Goal: Task Accomplishment & Management: Use online tool/utility

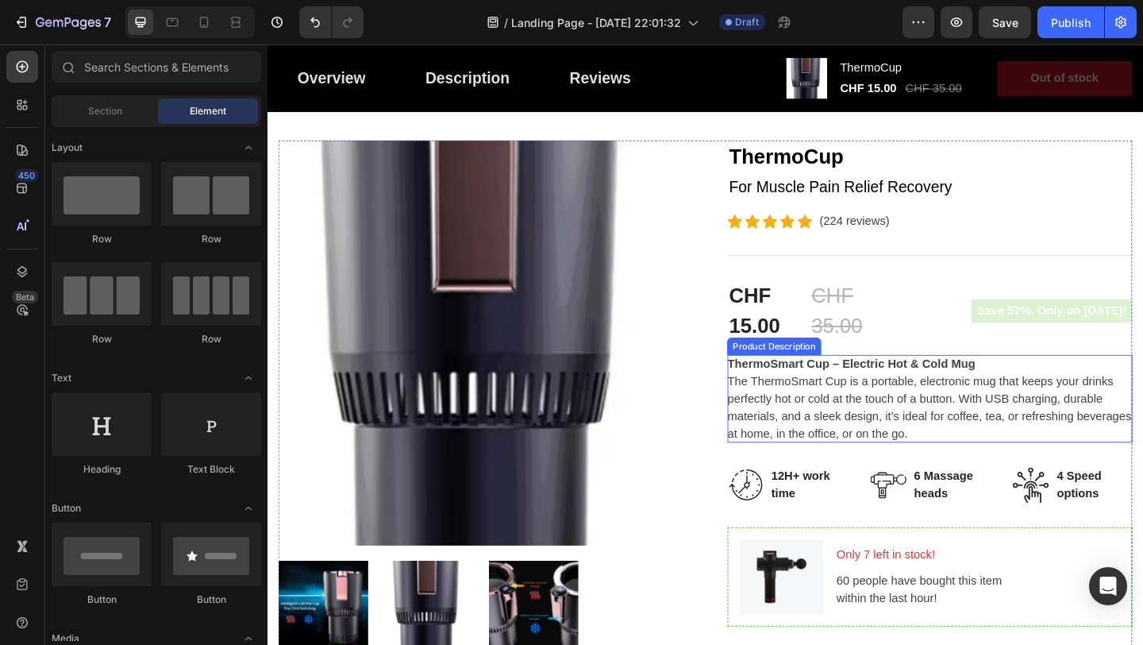
scroll to position [133, 0]
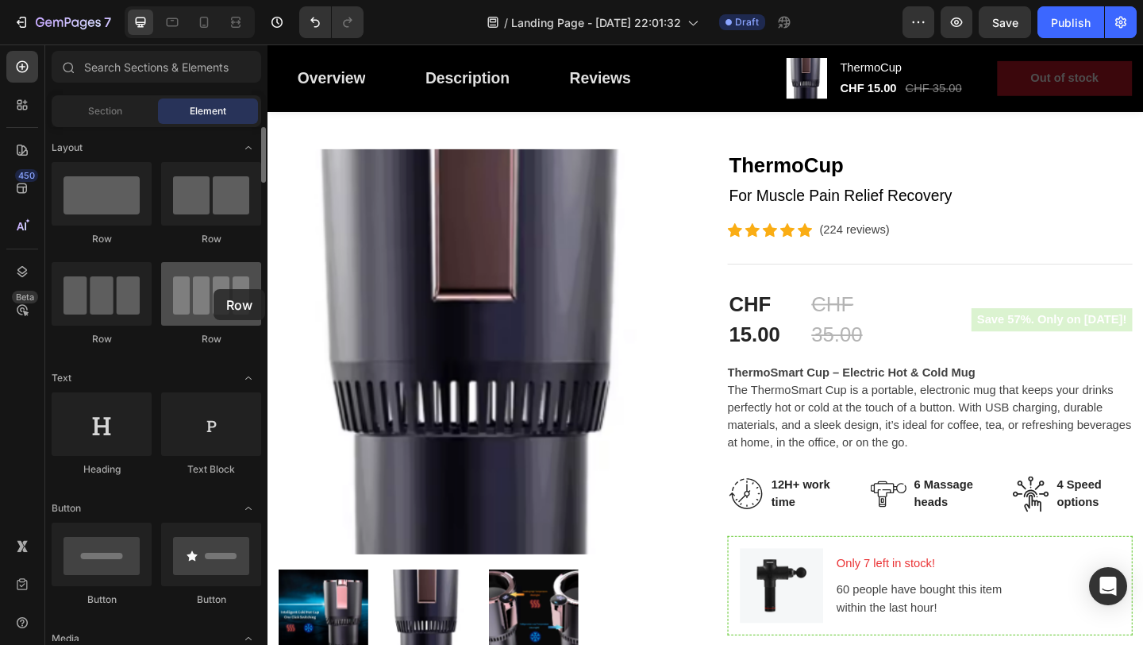
click at [214, 289] on div at bounding box center [211, 294] width 100 height 64
click at [203, 340] on div "Row" at bounding box center [211, 339] width 100 height 14
click at [221, 313] on div at bounding box center [211, 294] width 100 height 64
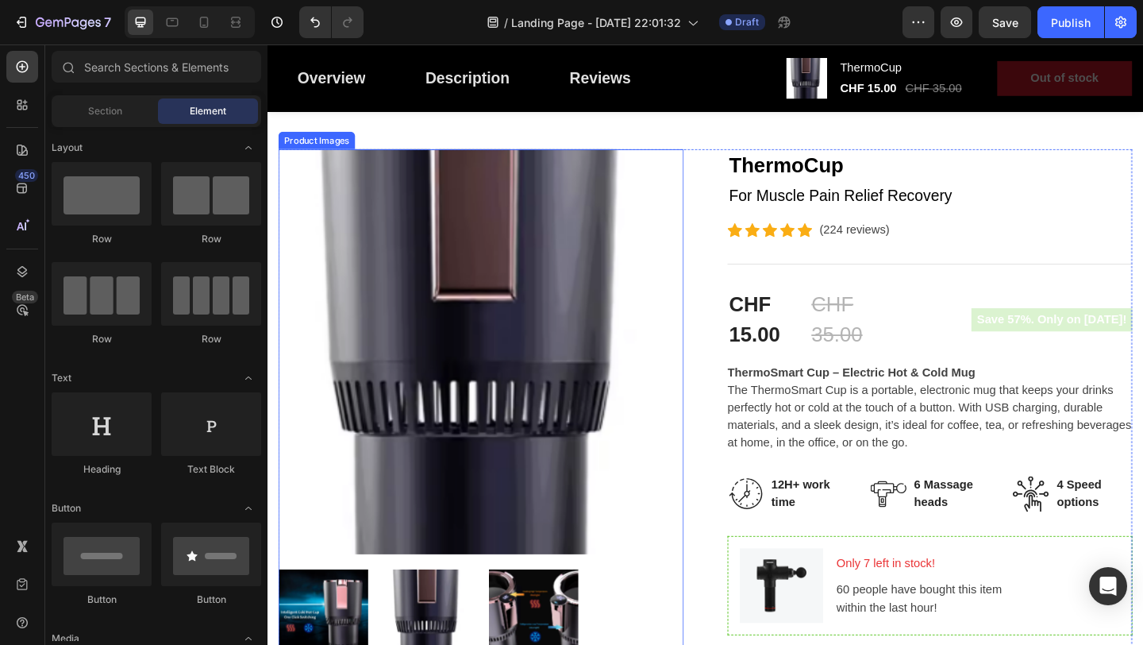
click at [522, 342] on img at bounding box center [500, 378] width 441 height 441
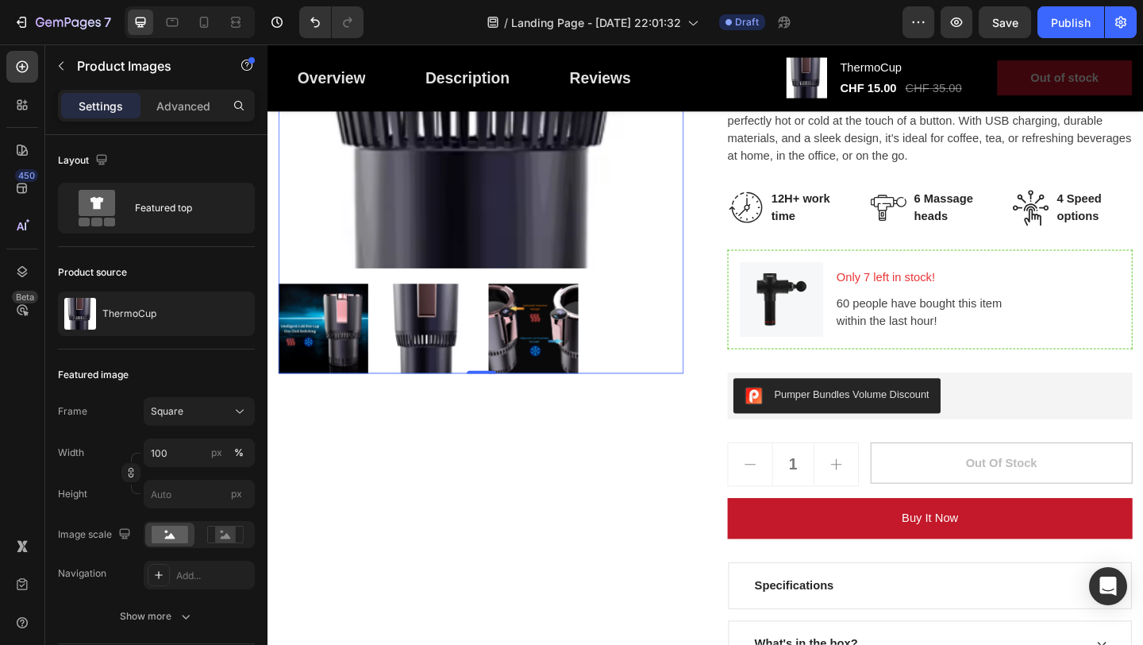
scroll to position [431, 0]
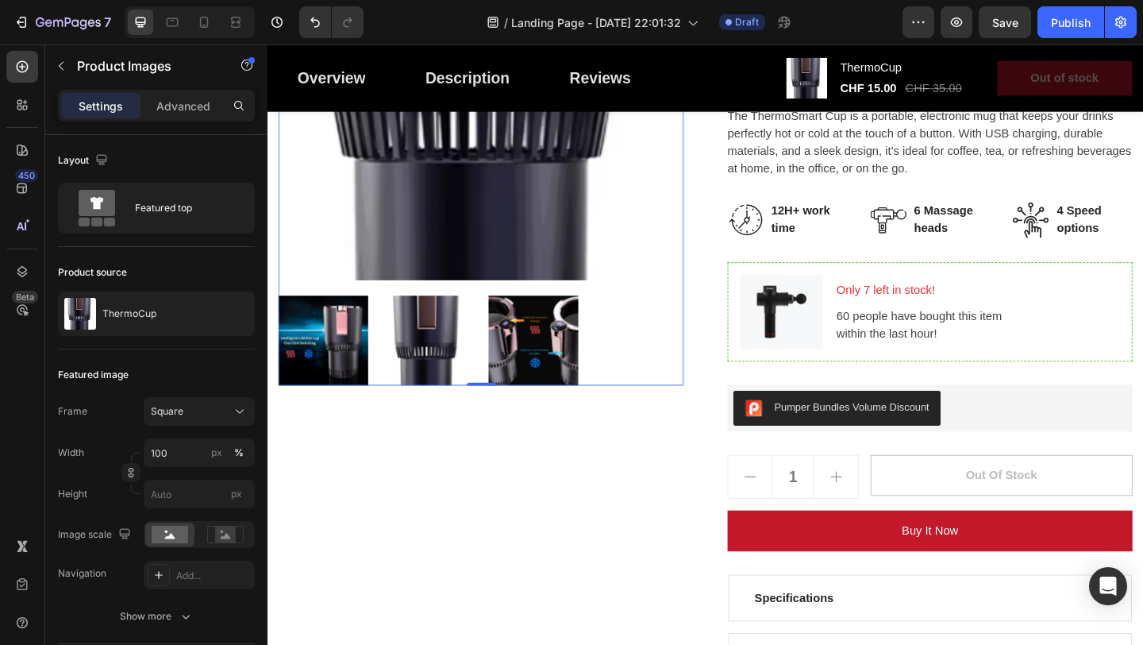
click at [376, 372] on img at bounding box center [329, 367] width 98 height 98
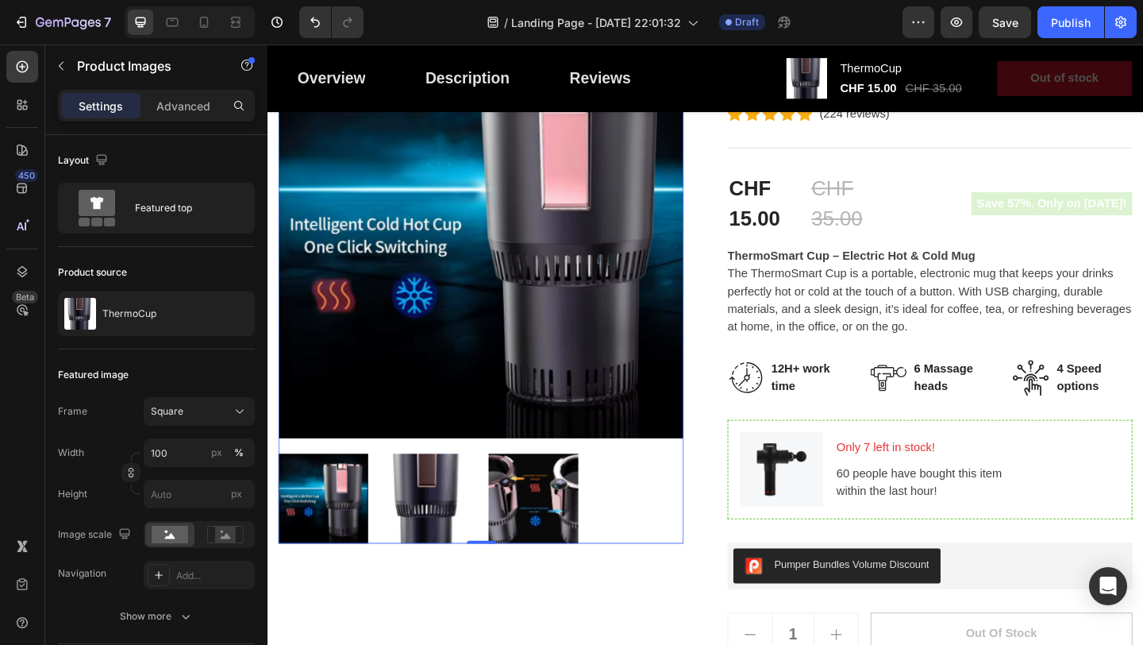
scroll to position [283, 0]
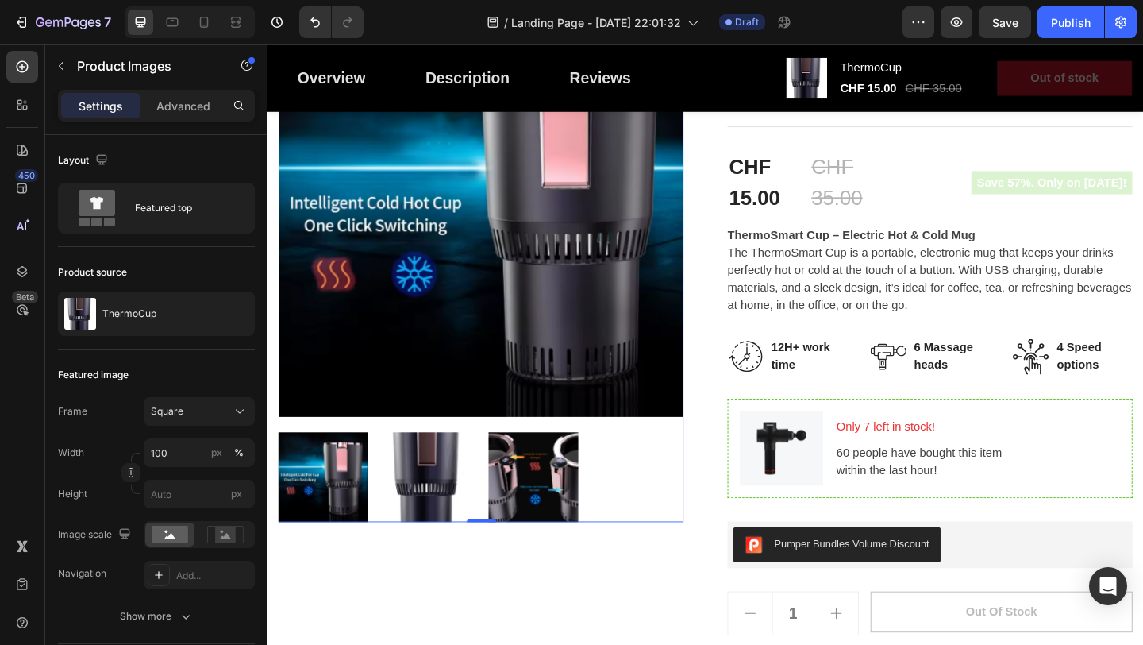
click at [556, 504] on img at bounding box center [557, 515] width 98 height 98
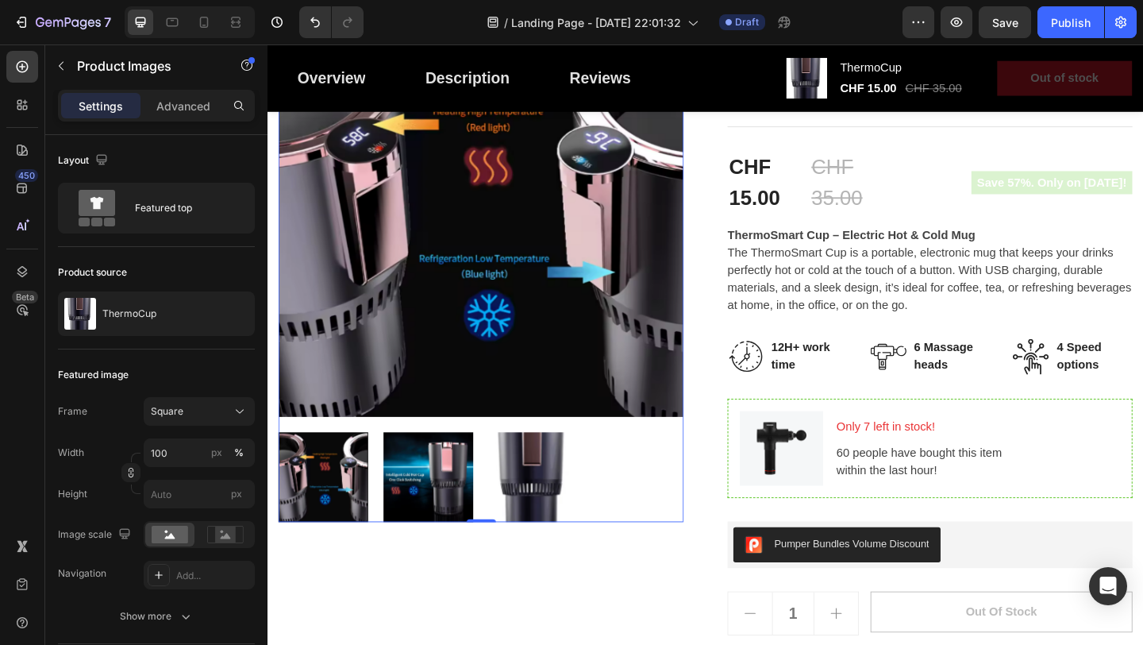
click at [566, 521] on img at bounding box center [557, 515] width 98 height 98
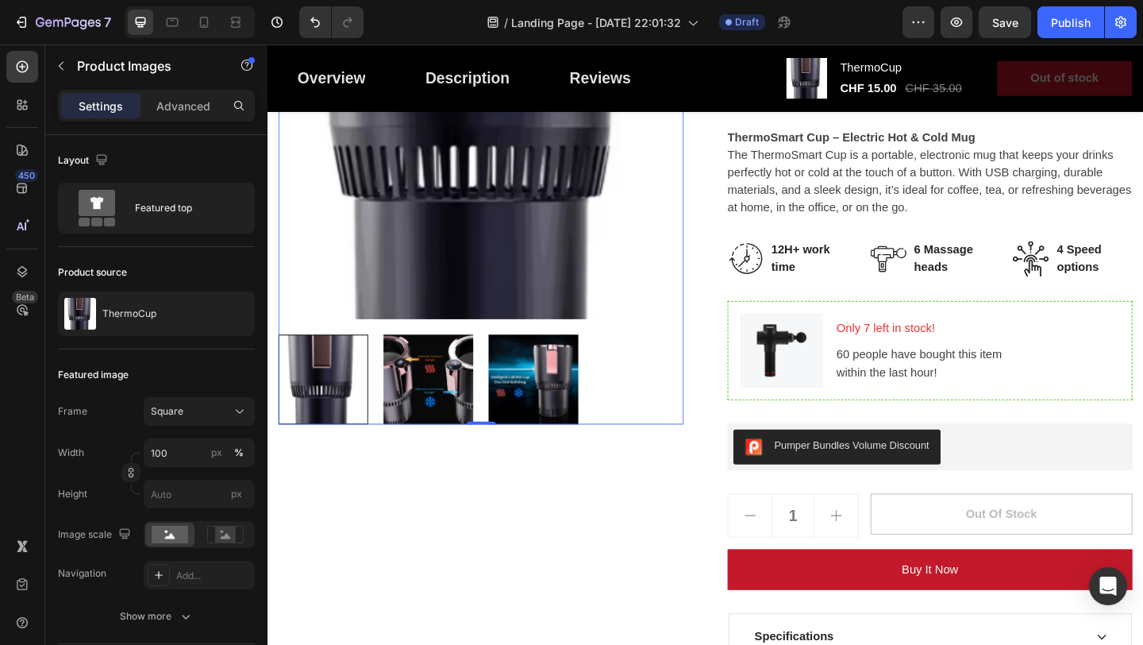
scroll to position [390, 0]
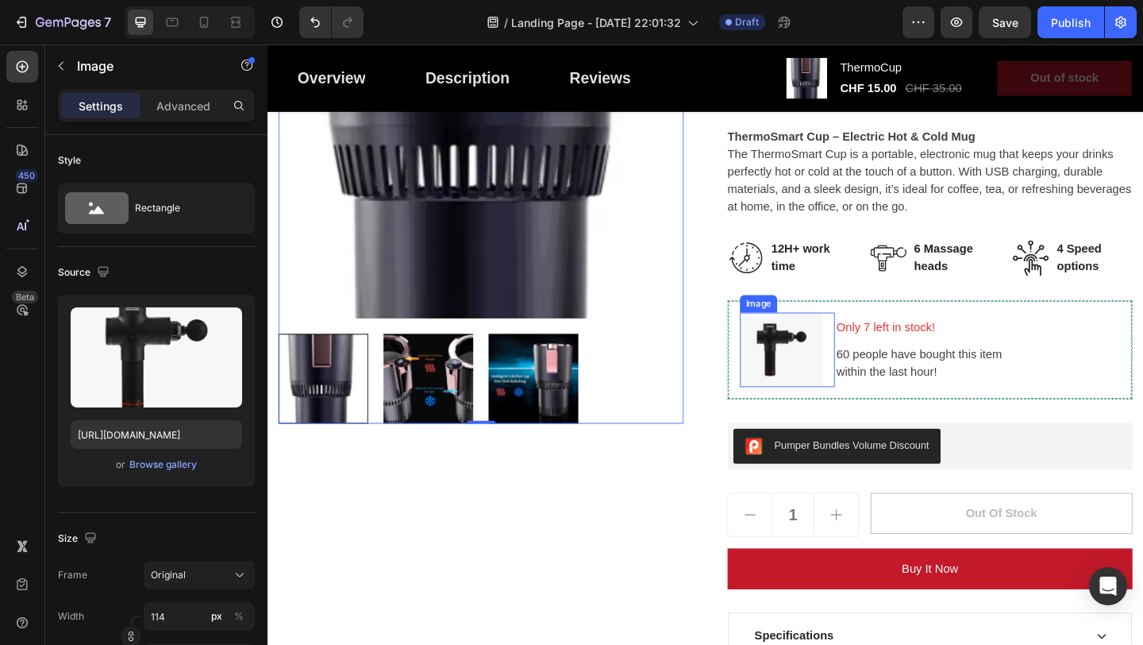
click at [863, 402] on img at bounding box center [826, 376] width 91 height 81
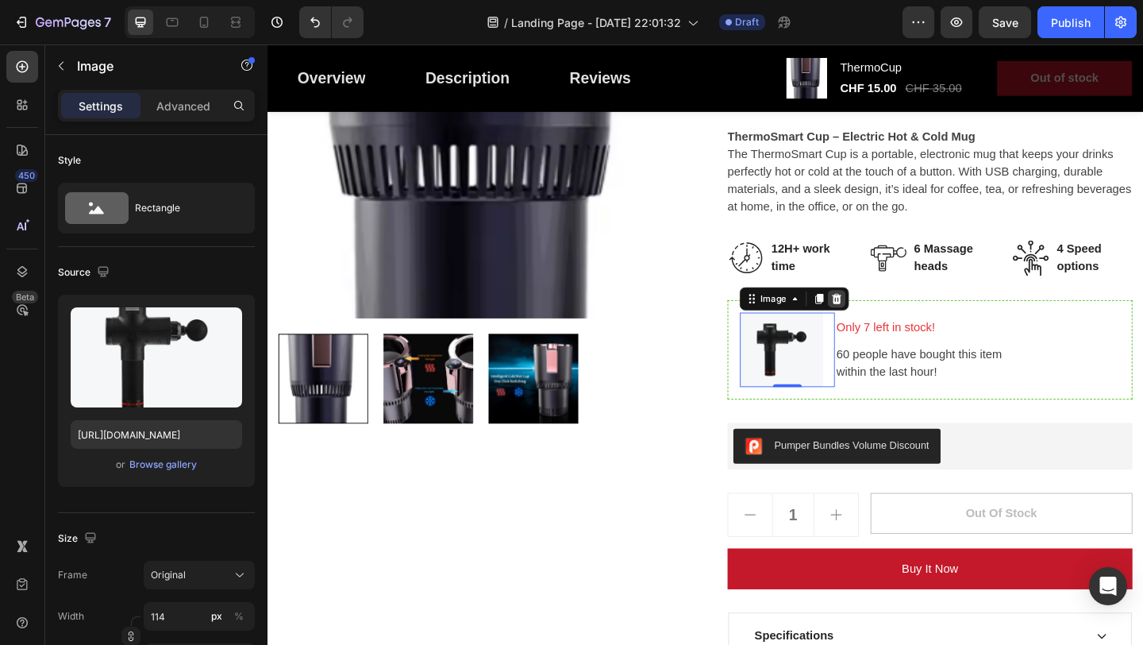
click at [891, 330] on div at bounding box center [886, 320] width 19 height 19
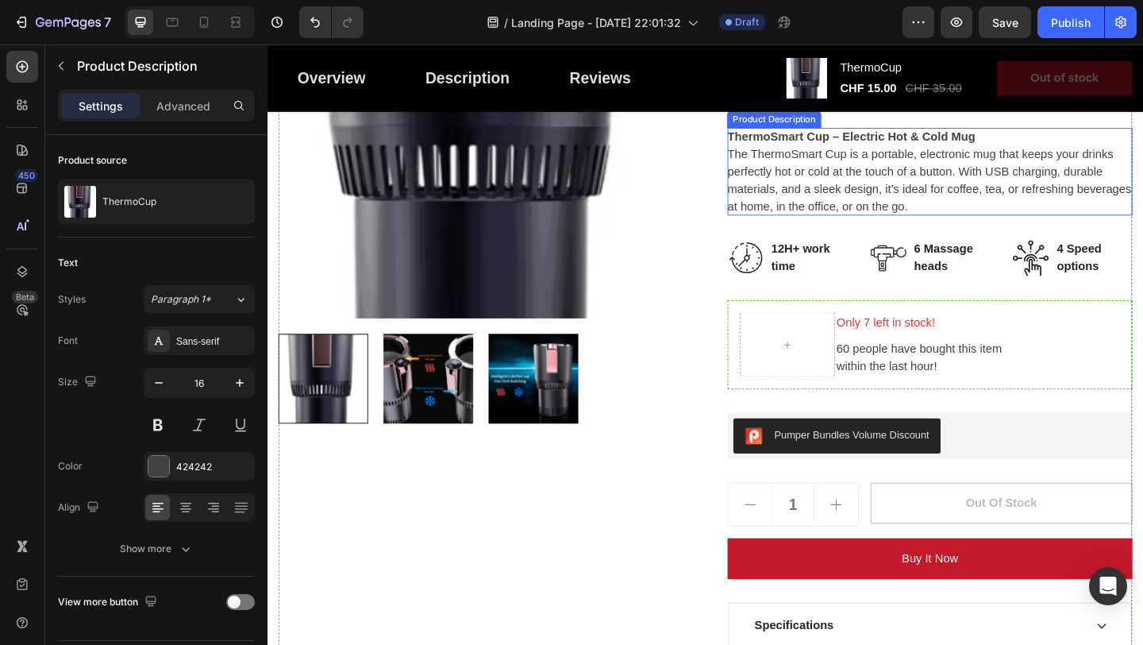
click at [878, 220] on p "ThermoSmart Cup – Electric Hot & Cold Mug The ThermoSmart Cup is a portable, el…" at bounding box center [988, 182] width 440 height 90
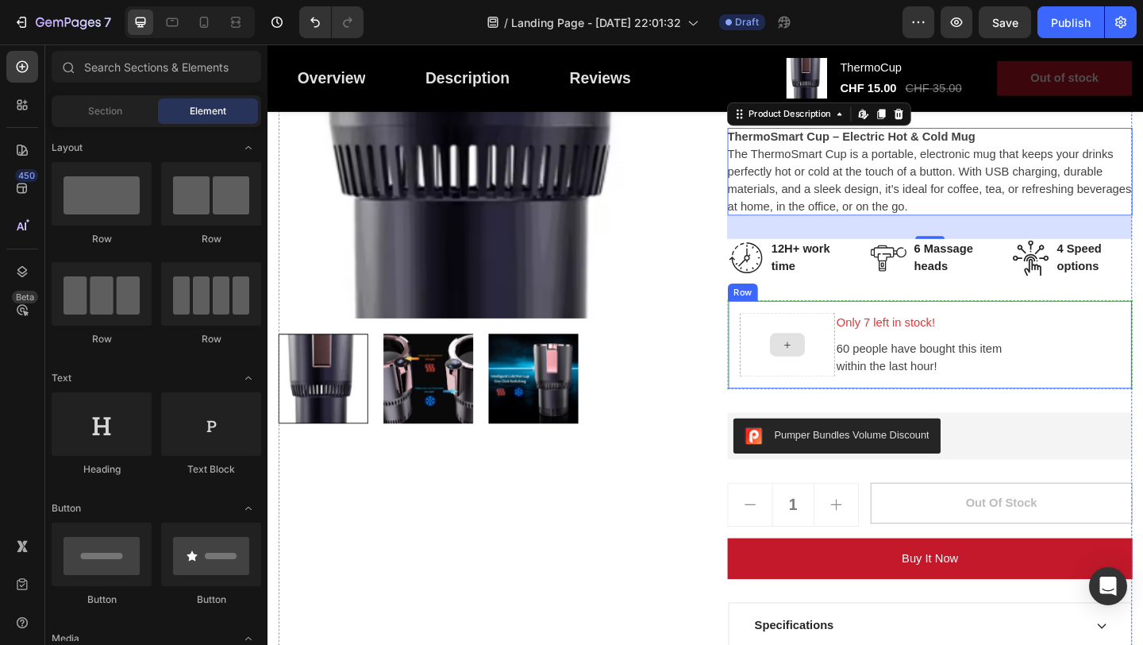
click at [816, 362] on div at bounding box center [833, 370] width 38 height 25
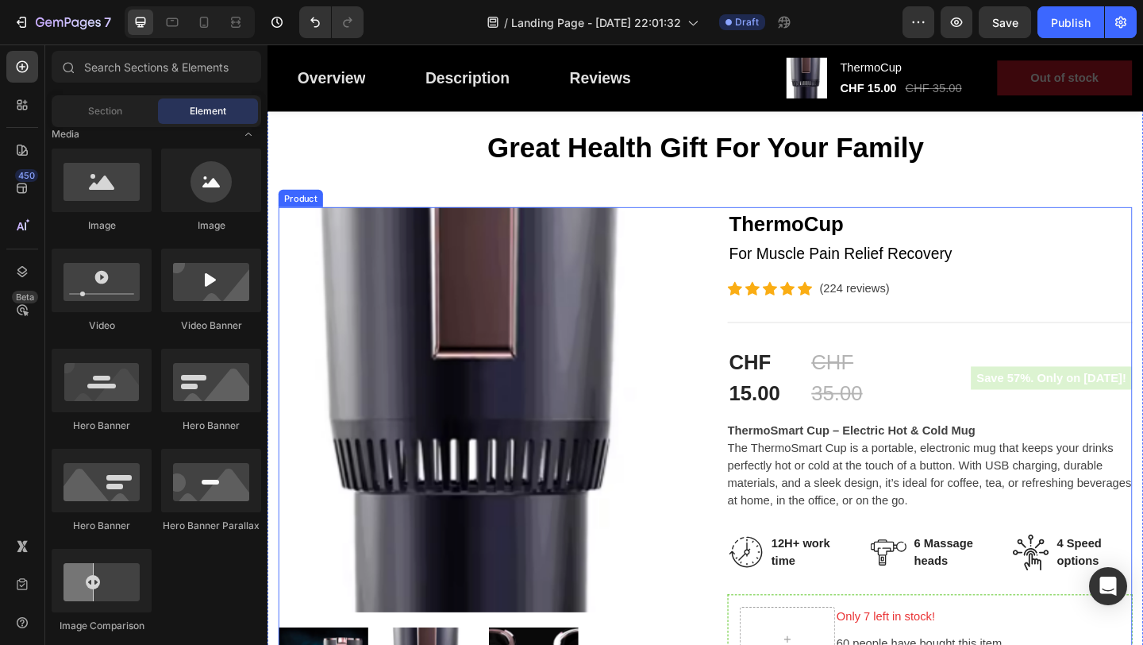
scroll to position [86, 0]
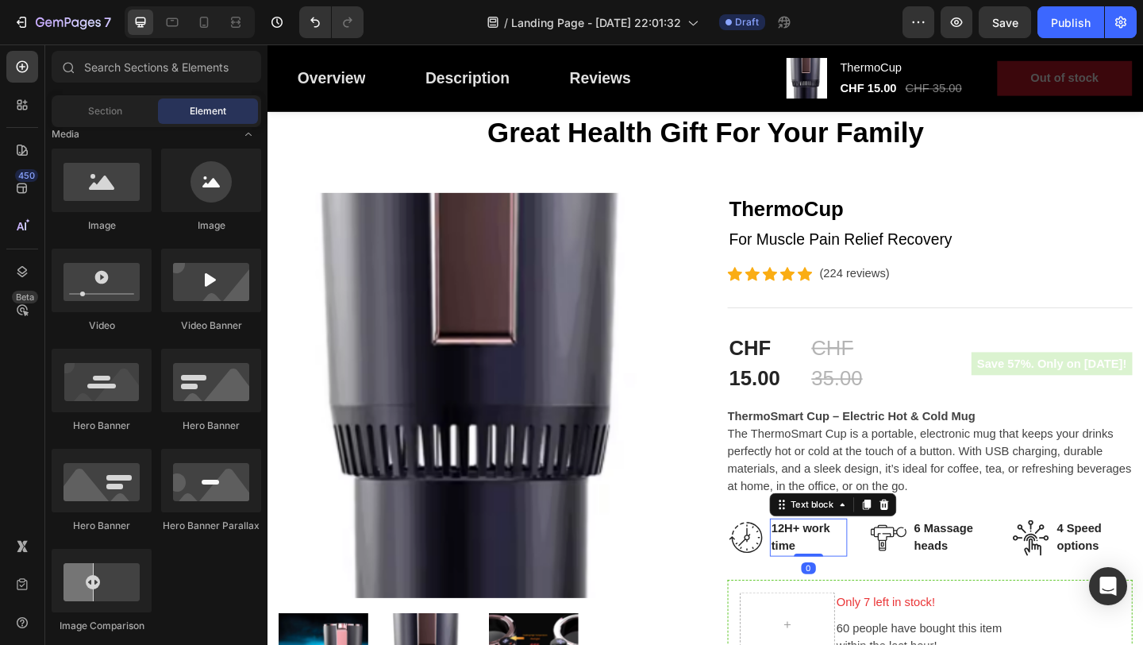
click at [818, 590] on p "12H+ work time" at bounding box center [856, 580] width 81 height 38
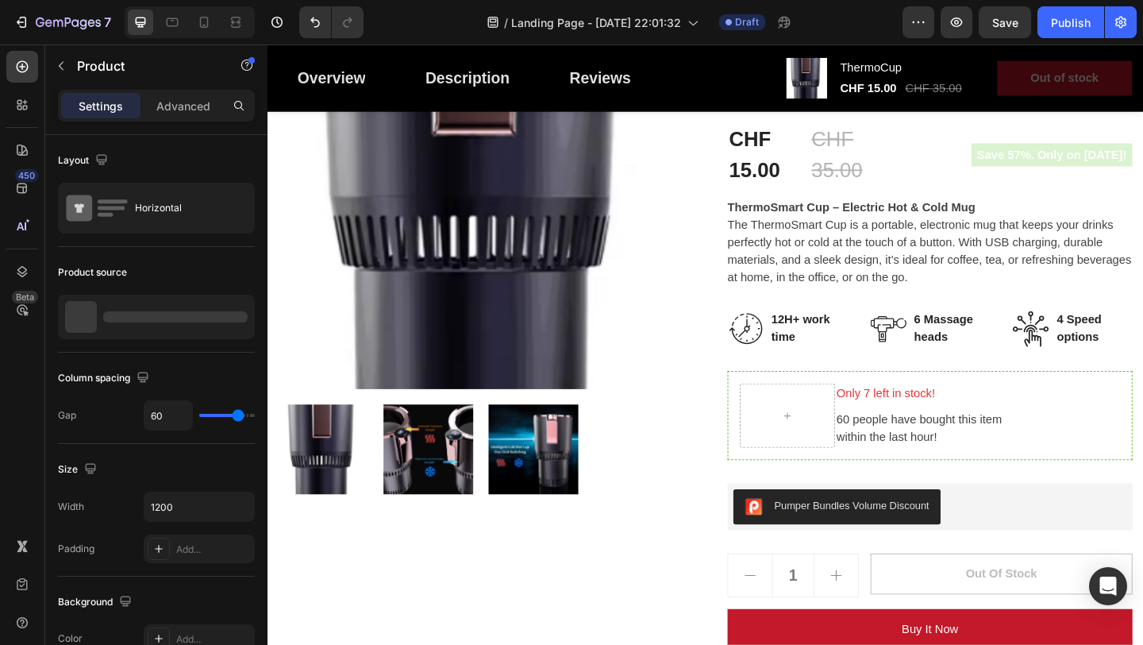
scroll to position [311, 0]
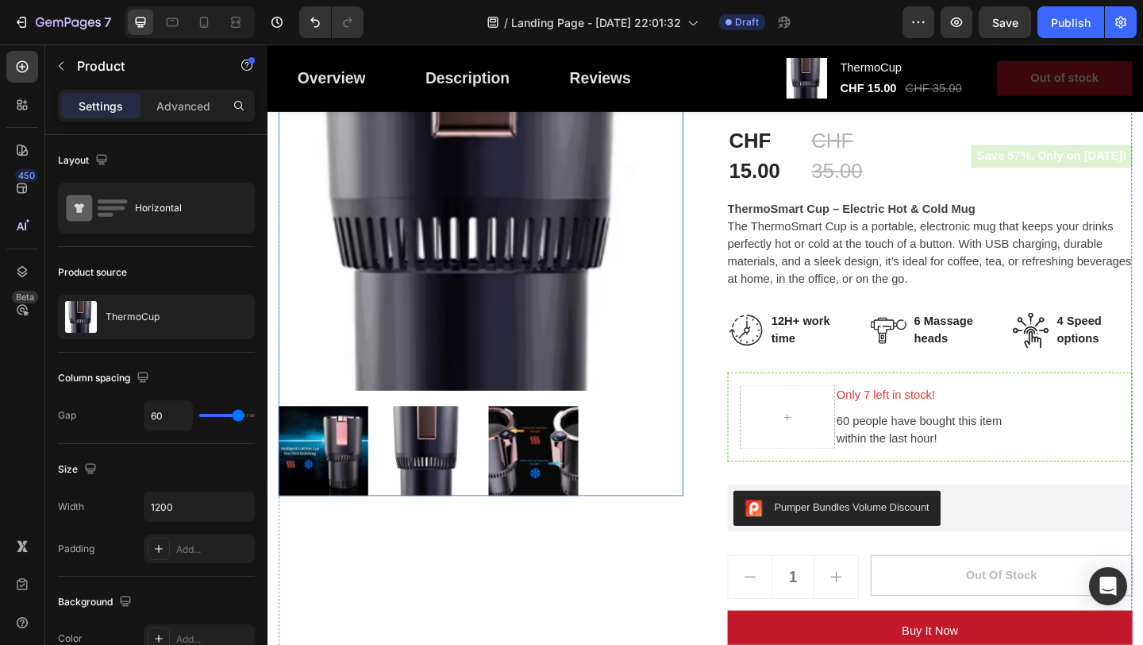
click at [540, 271] on img at bounding box center [500, 200] width 441 height 441
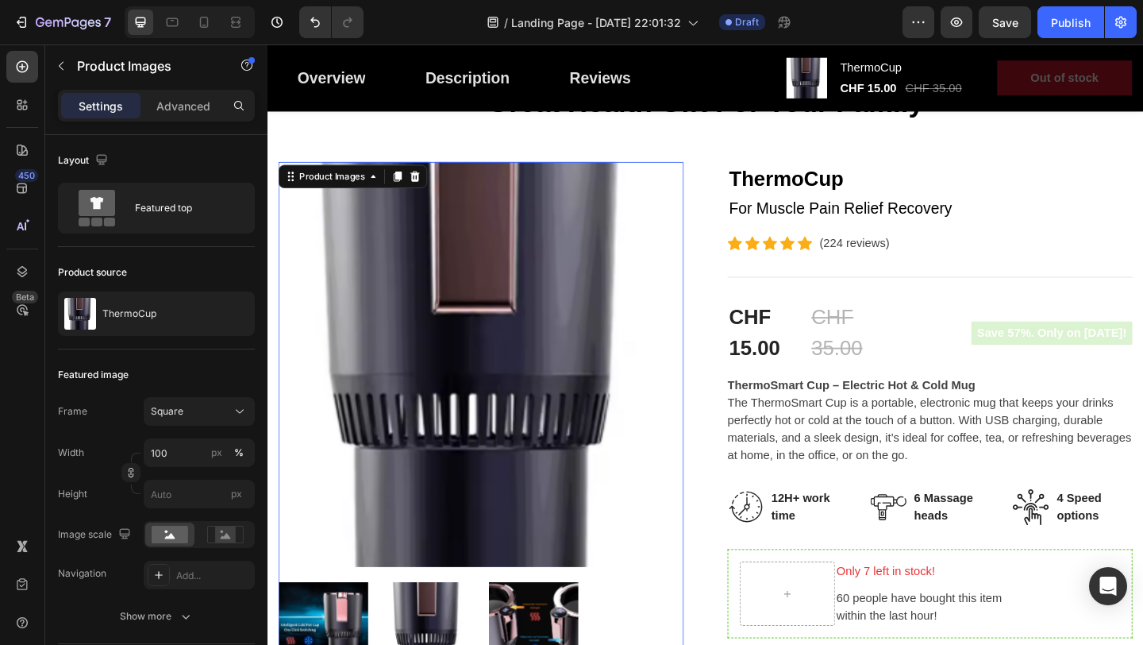
scroll to position [117, 0]
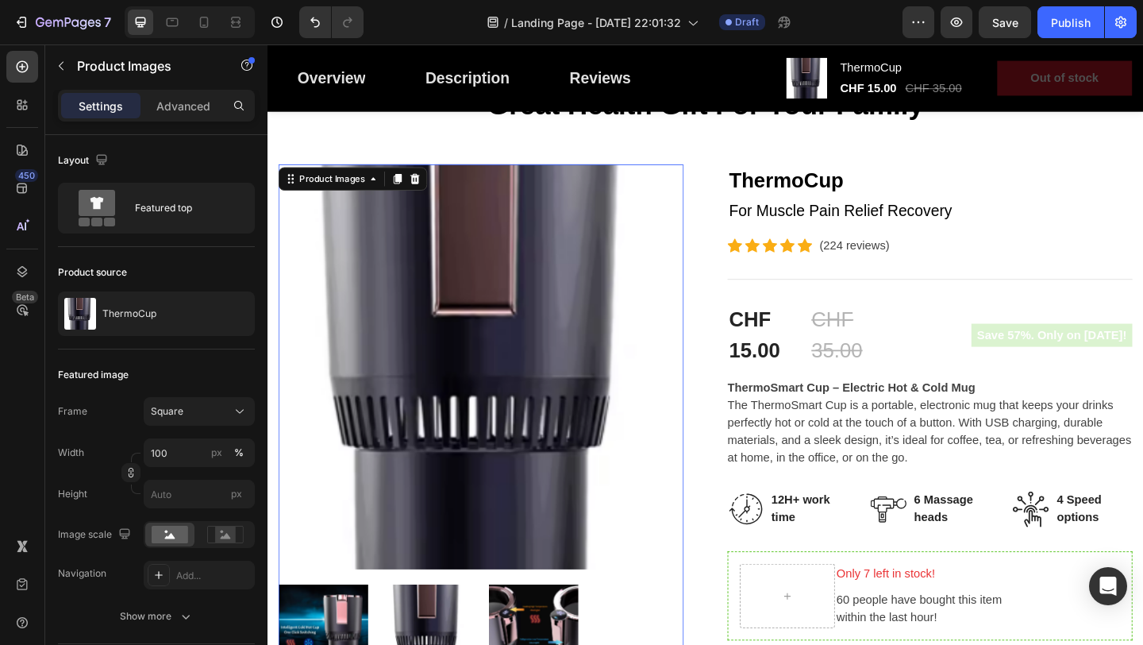
click at [506, 334] on img at bounding box center [500, 395] width 441 height 441
click at [422, 192] on div at bounding box center [427, 190] width 19 height 19
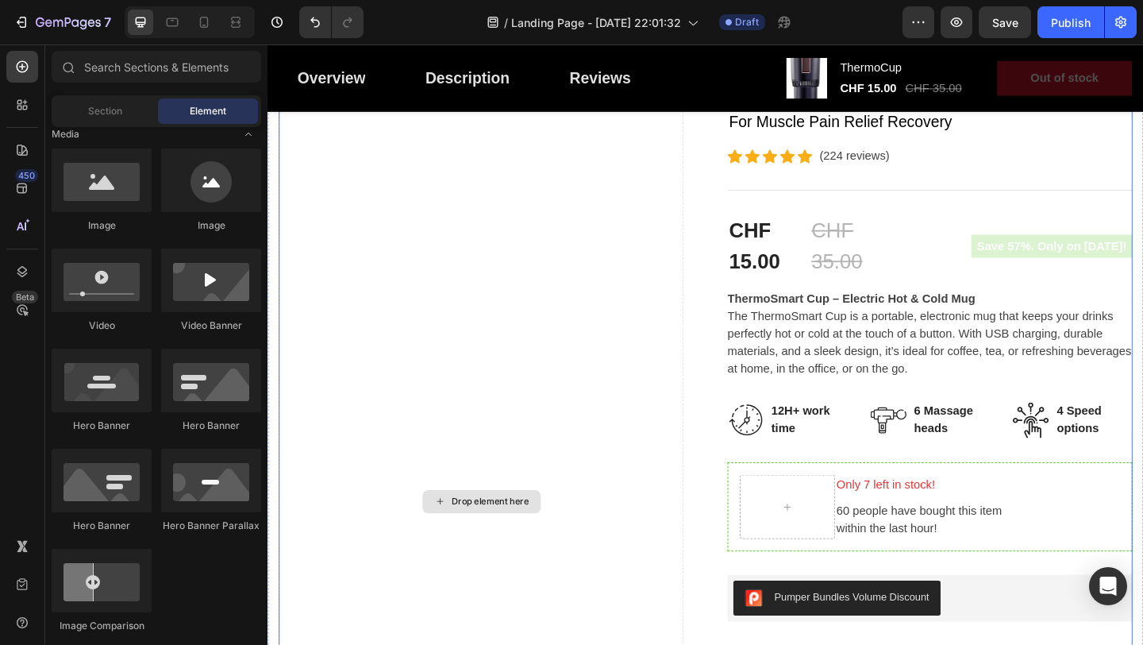
scroll to position [143, 0]
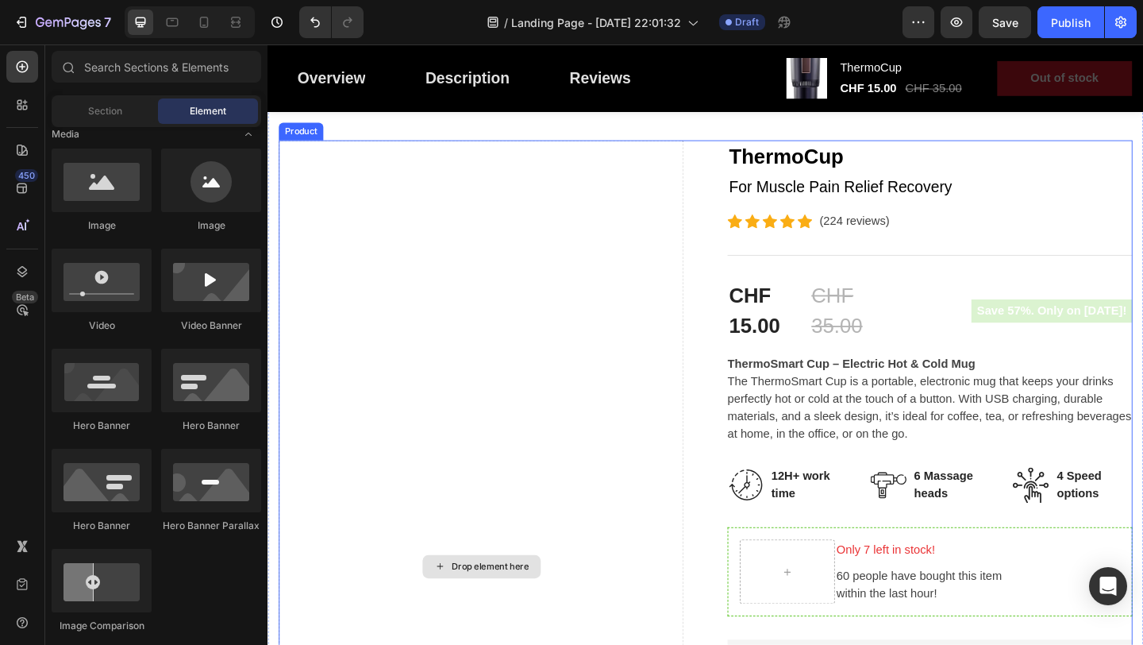
click at [486, 610] on div "Drop element here" at bounding box center [510, 612] width 84 height 13
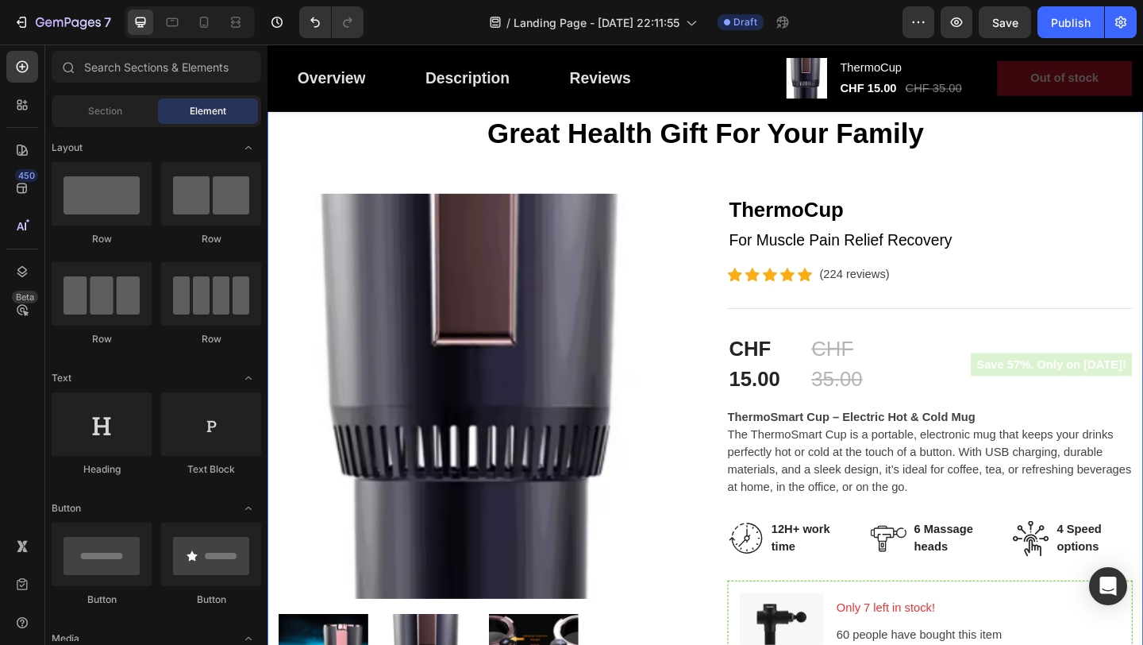
scroll to position [86, 0]
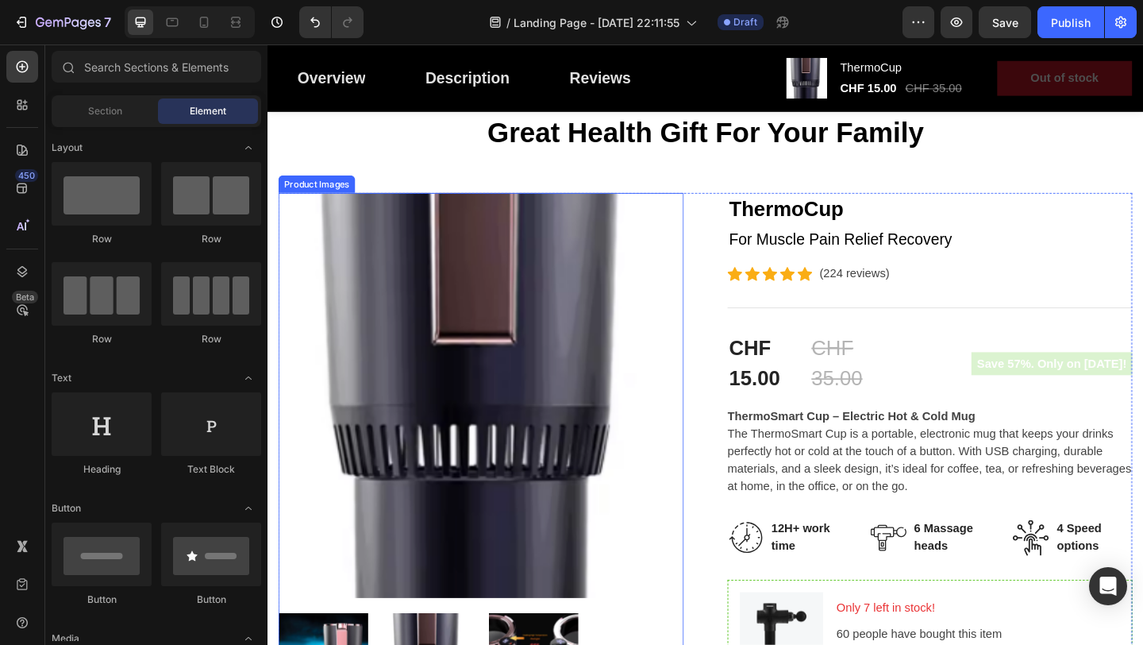
click at [589, 400] on img at bounding box center [500, 426] width 441 height 441
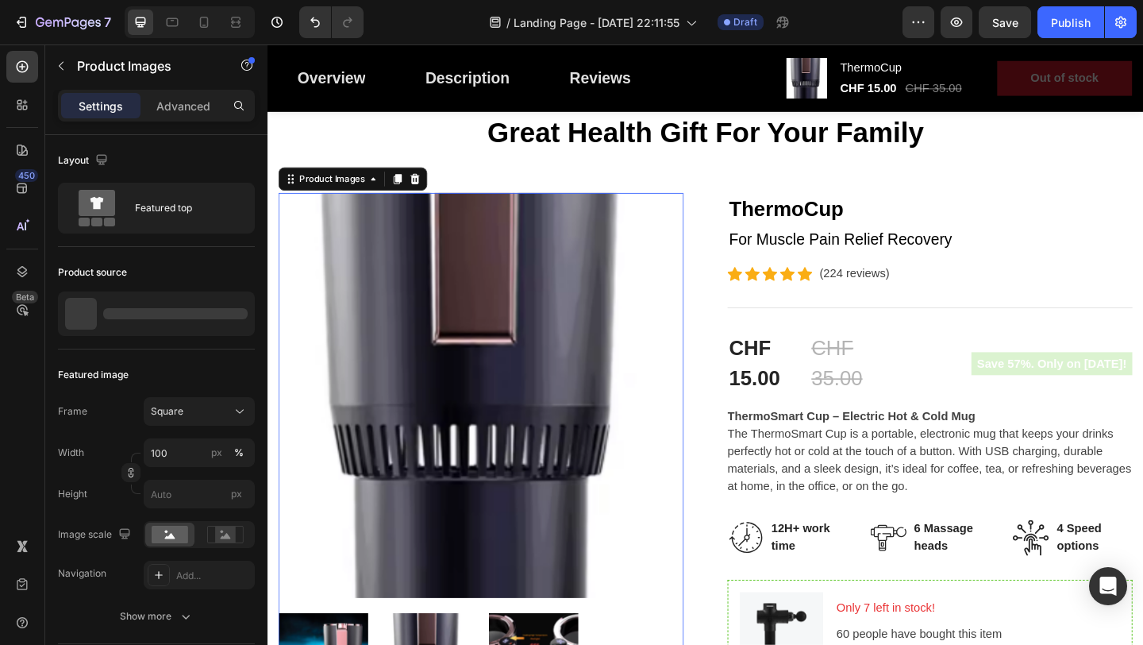
click at [589, 401] on img at bounding box center [500, 426] width 441 height 441
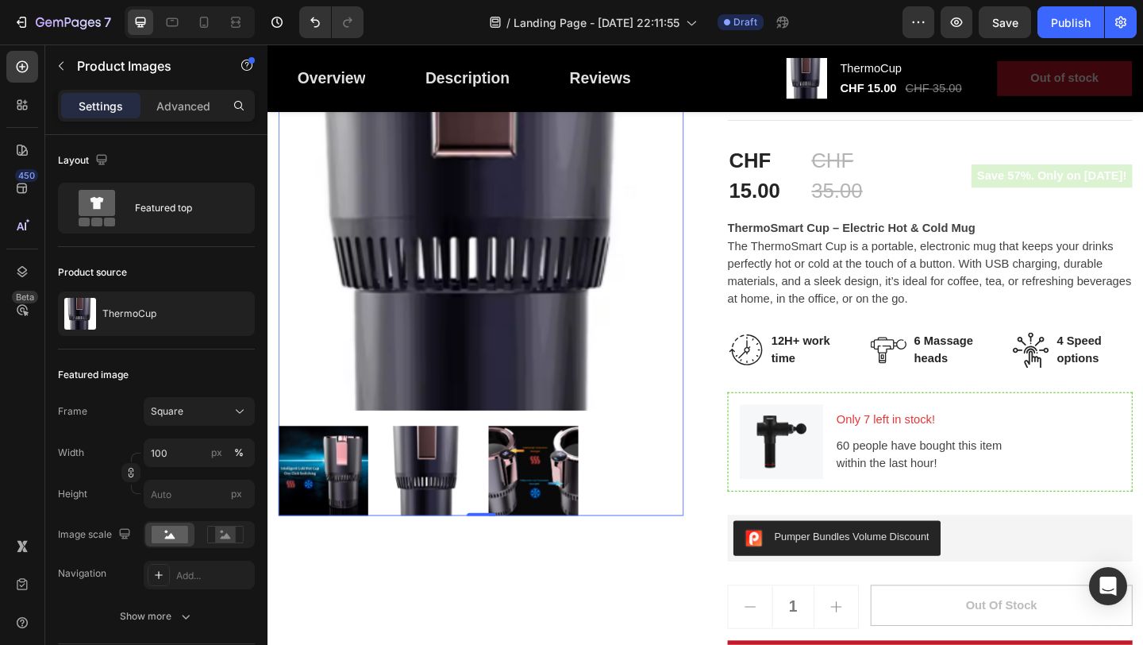
scroll to position [288, 0]
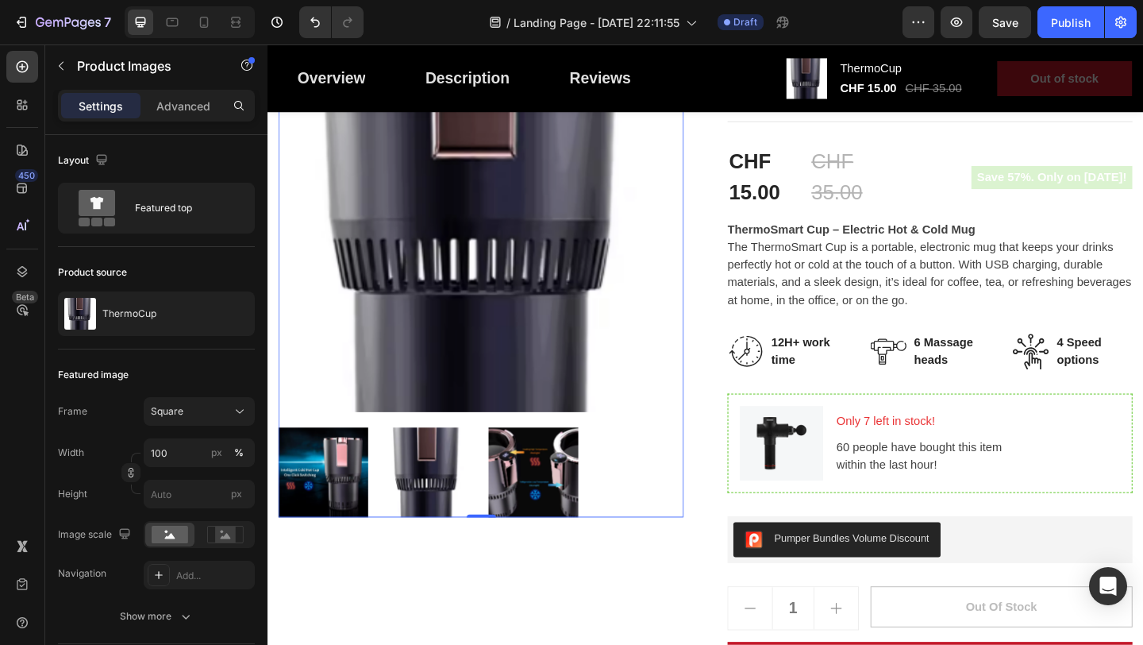
click at [482, 479] on img at bounding box center [443, 510] width 98 height 98
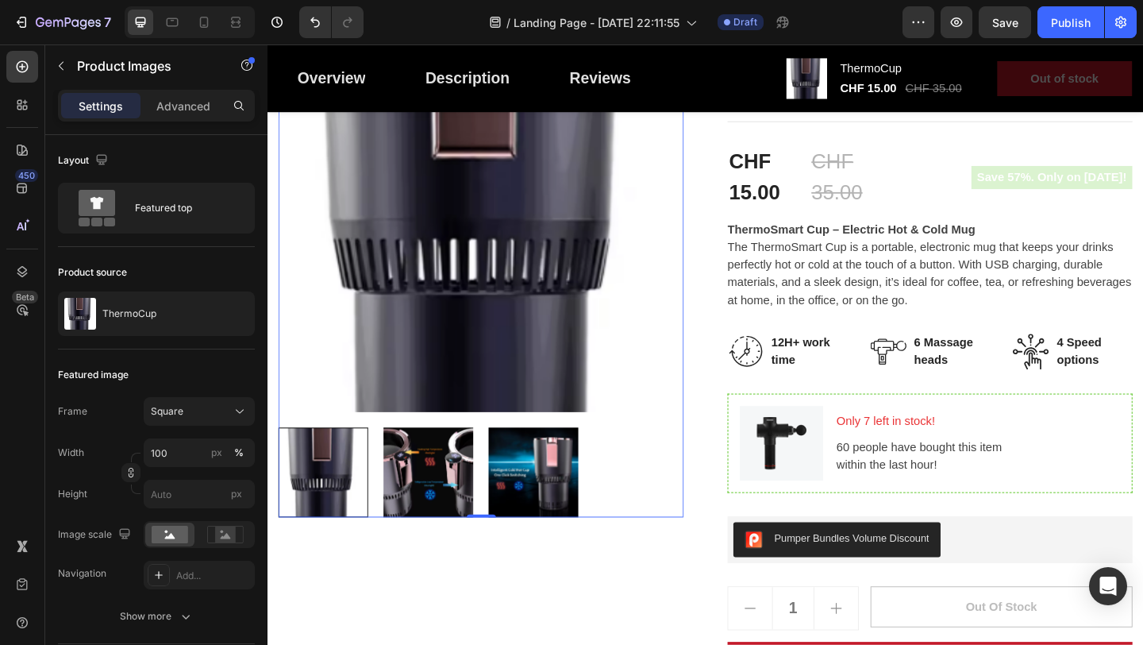
click at [347, 488] on div at bounding box center [329, 510] width 98 height 98
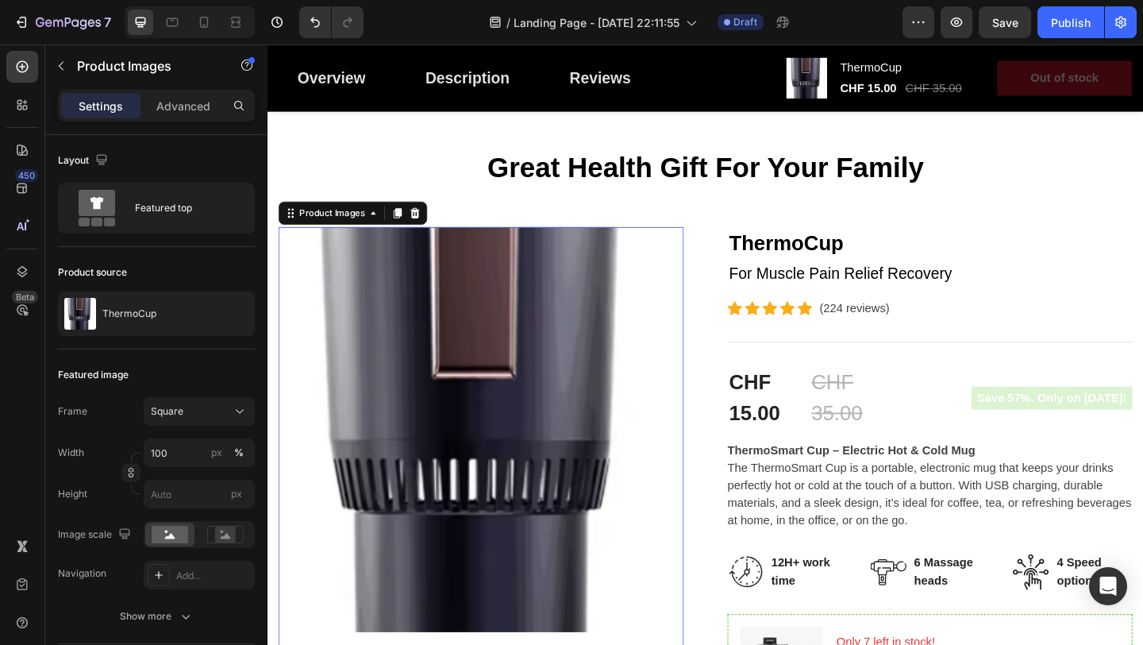
scroll to position [48, 0]
click at [376, 220] on div "Product Images" at bounding box center [337, 228] width 109 height 19
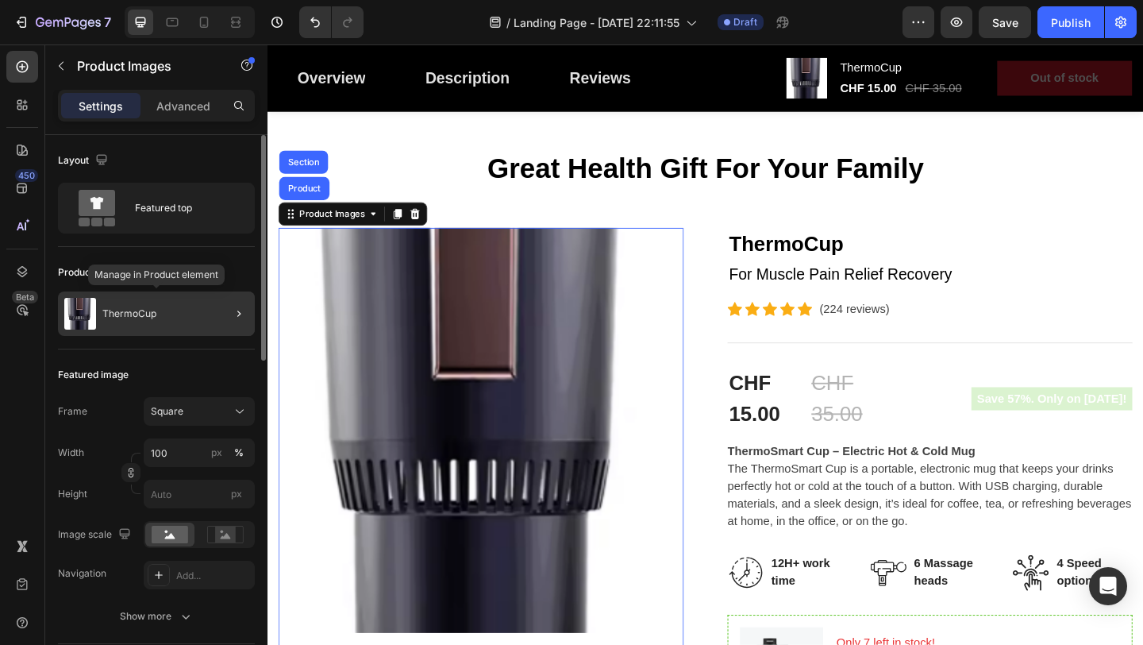
click at [106, 324] on div "ThermoCup" at bounding box center [156, 313] width 197 height 44
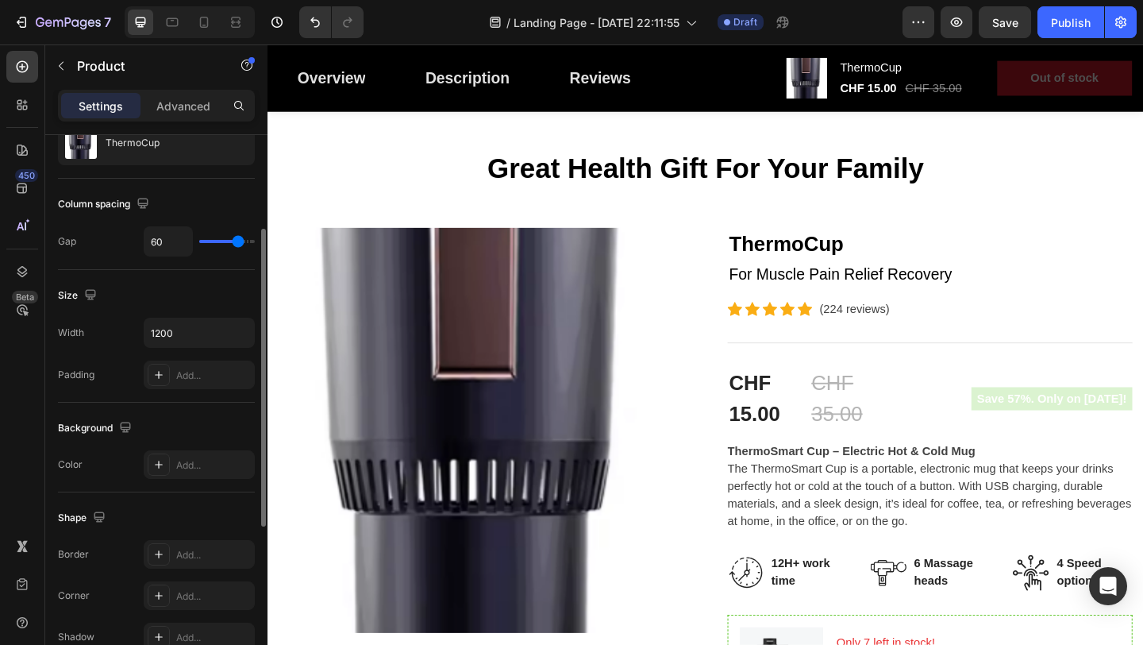
scroll to position [0, 0]
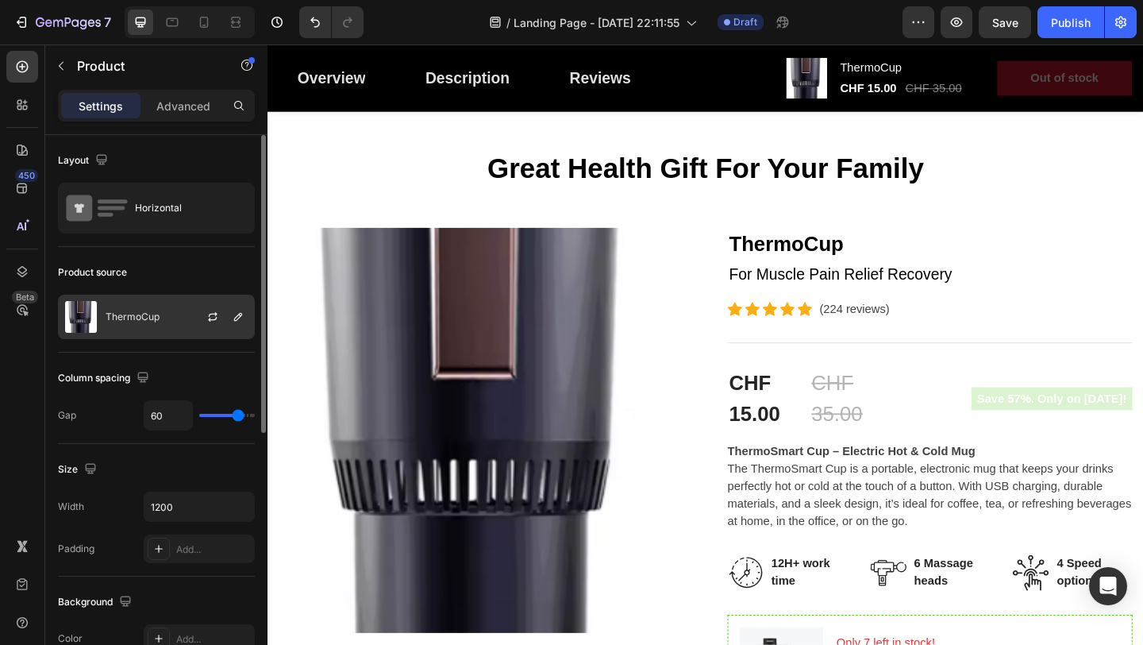
click at [189, 329] on div at bounding box center [219, 316] width 70 height 43
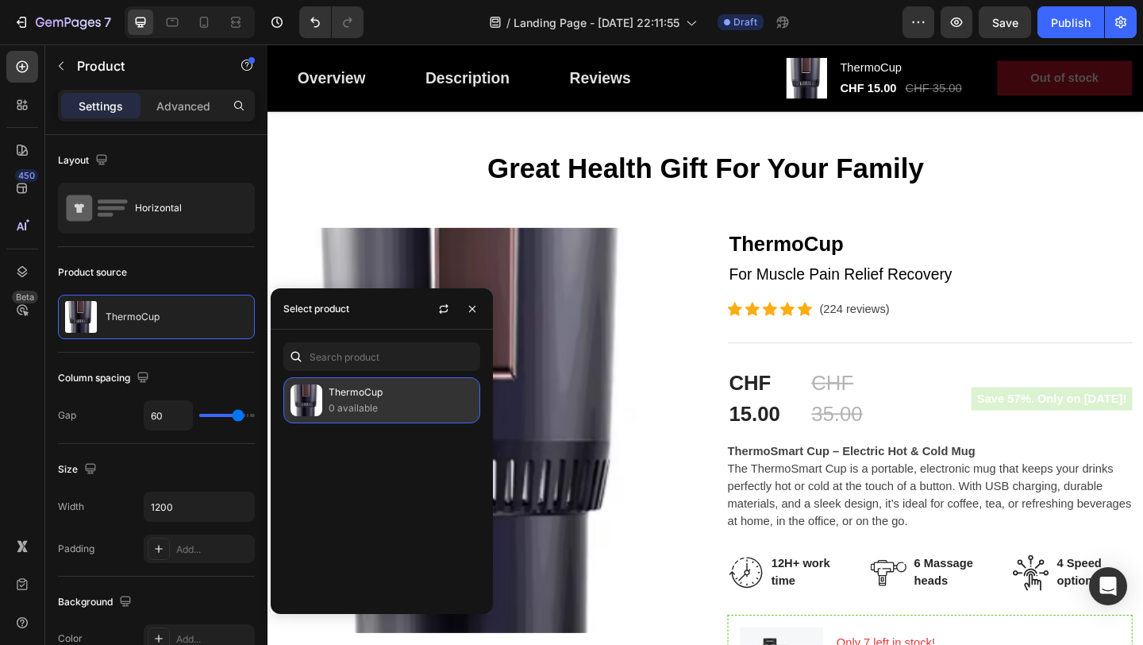
click at [388, 418] on div "ThermoCup 0 available" at bounding box center [381, 400] width 197 height 46
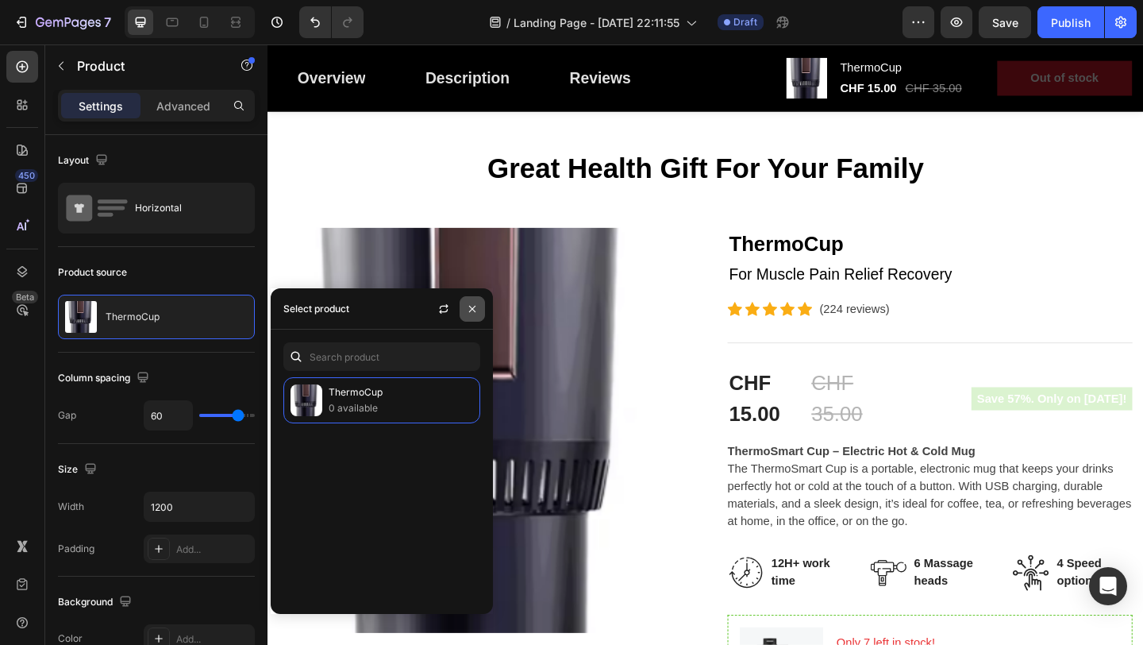
drag, startPoint x: 476, startPoint y: 305, endPoint x: 226, endPoint y: 284, distance: 250.2
click at [476, 305] on icon "button" at bounding box center [472, 309] width 13 height 13
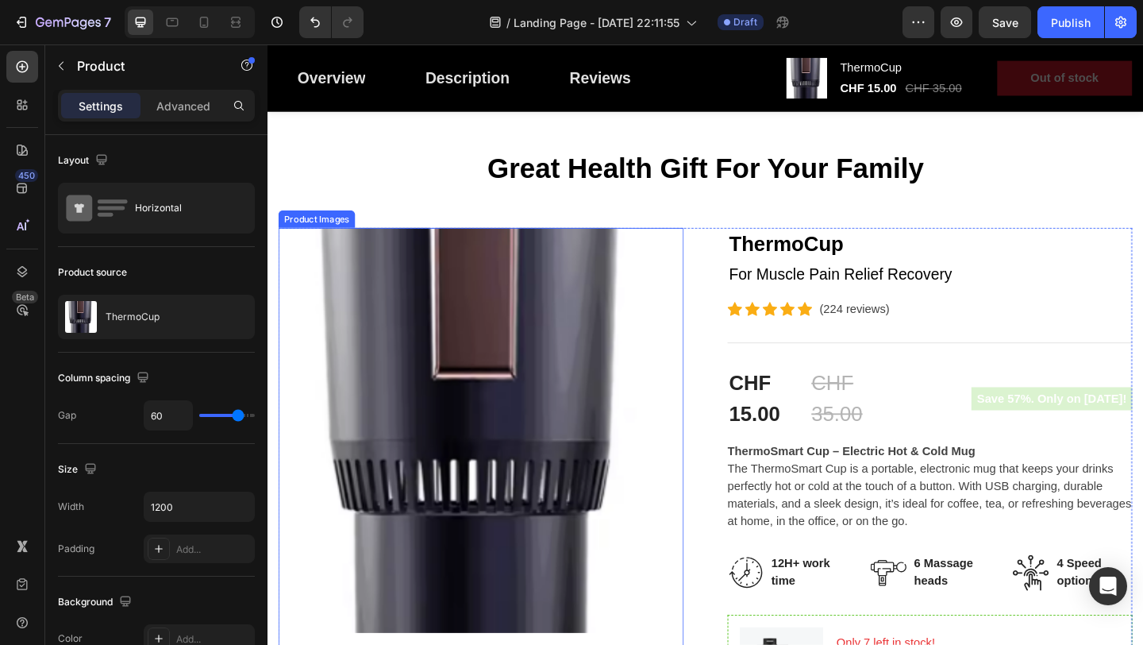
click at [576, 324] on img at bounding box center [500, 464] width 441 height 441
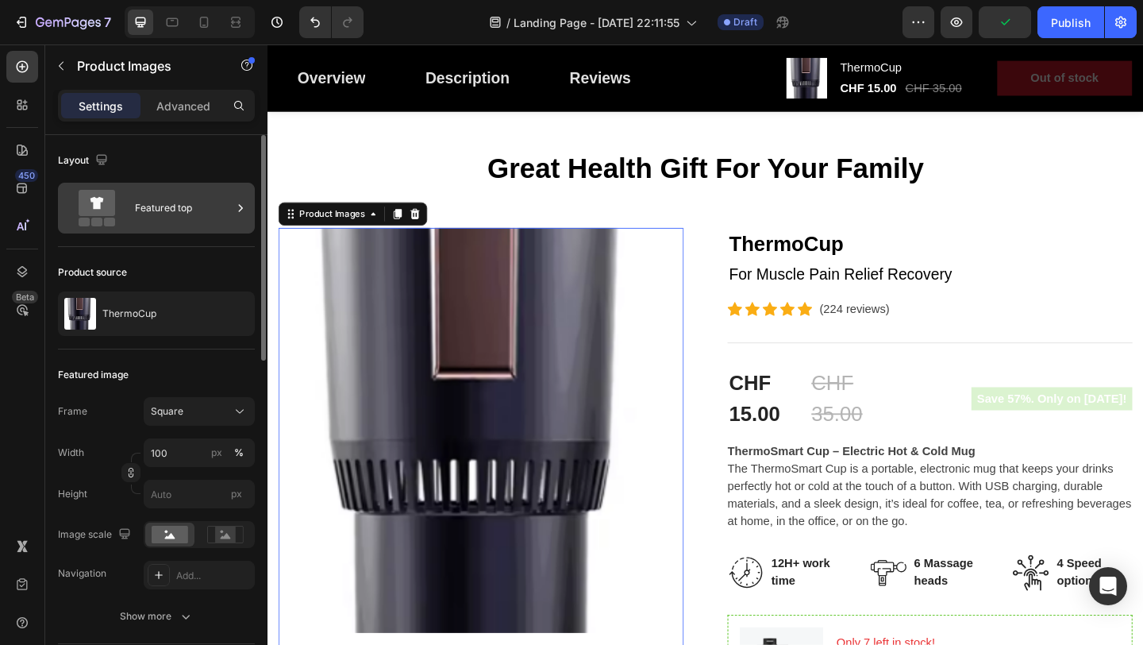
click at [227, 202] on div "Featured top" at bounding box center [183, 208] width 97 height 37
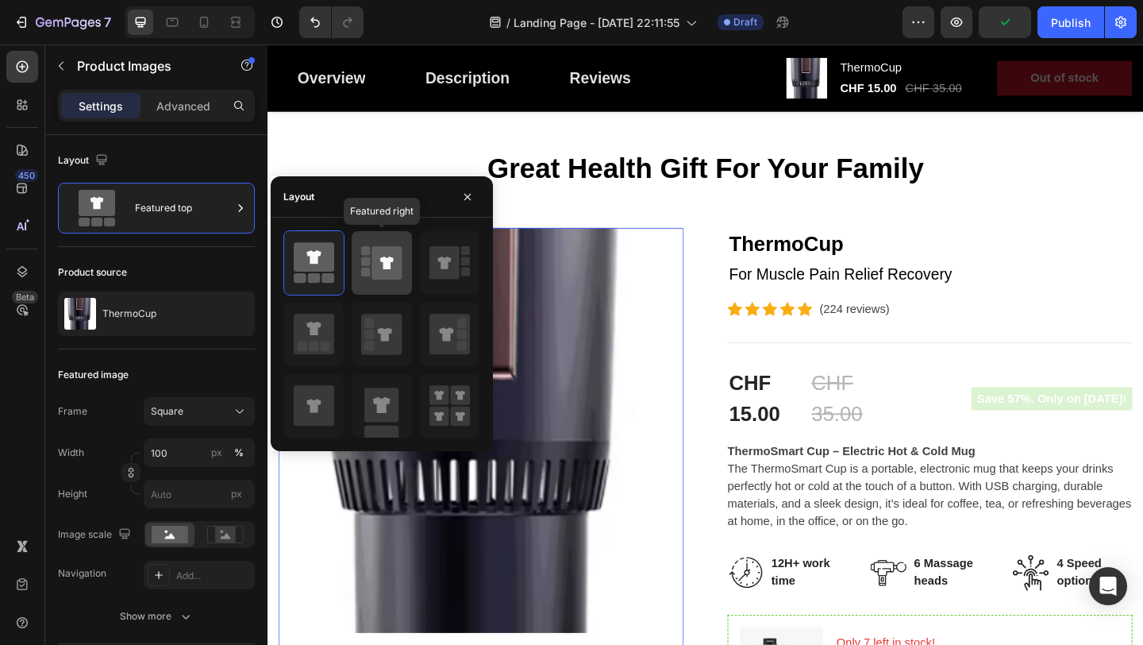
click at [399, 272] on icon at bounding box center [387, 262] width 30 height 33
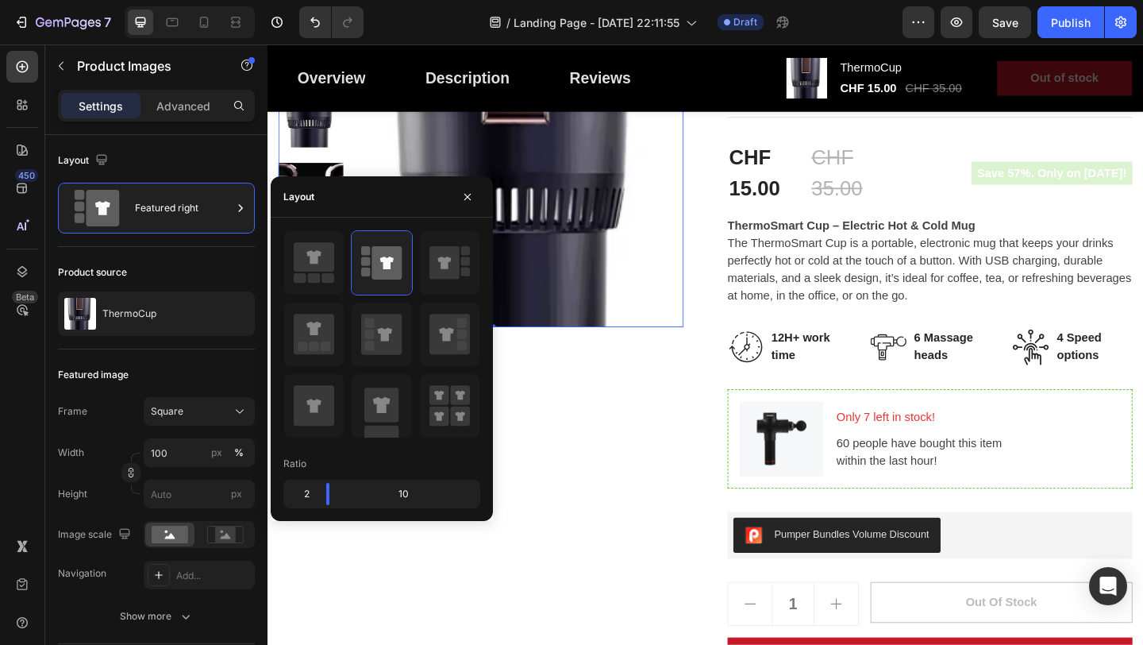
scroll to position [287, 0]
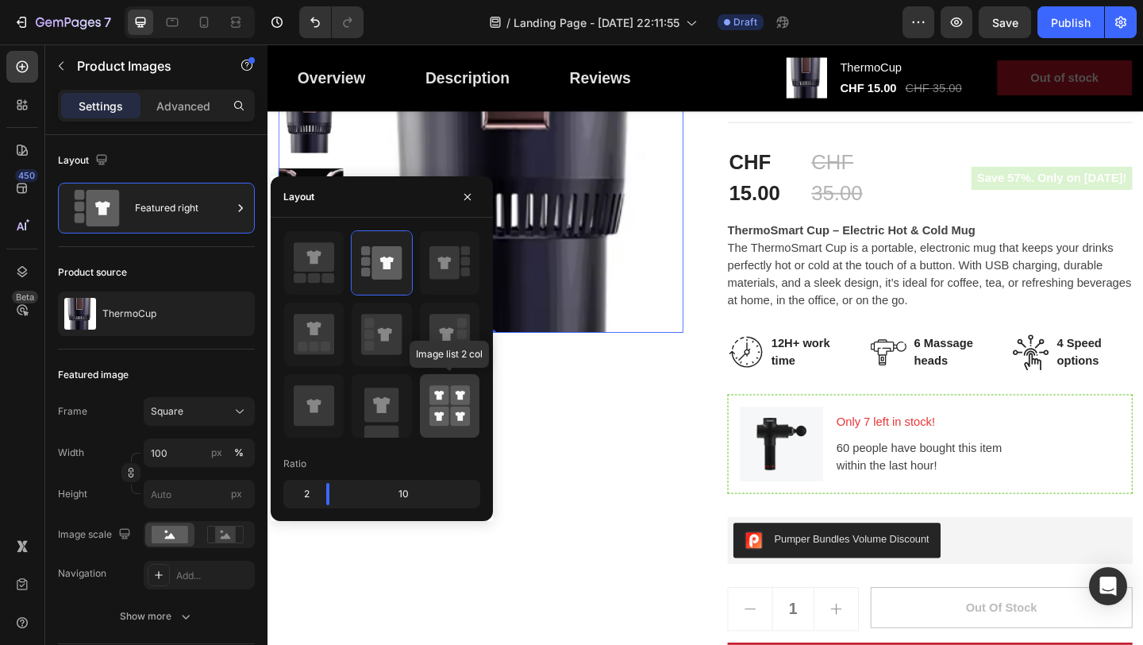
click at [443, 403] on rect at bounding box center [440, 395] width 20 height 20
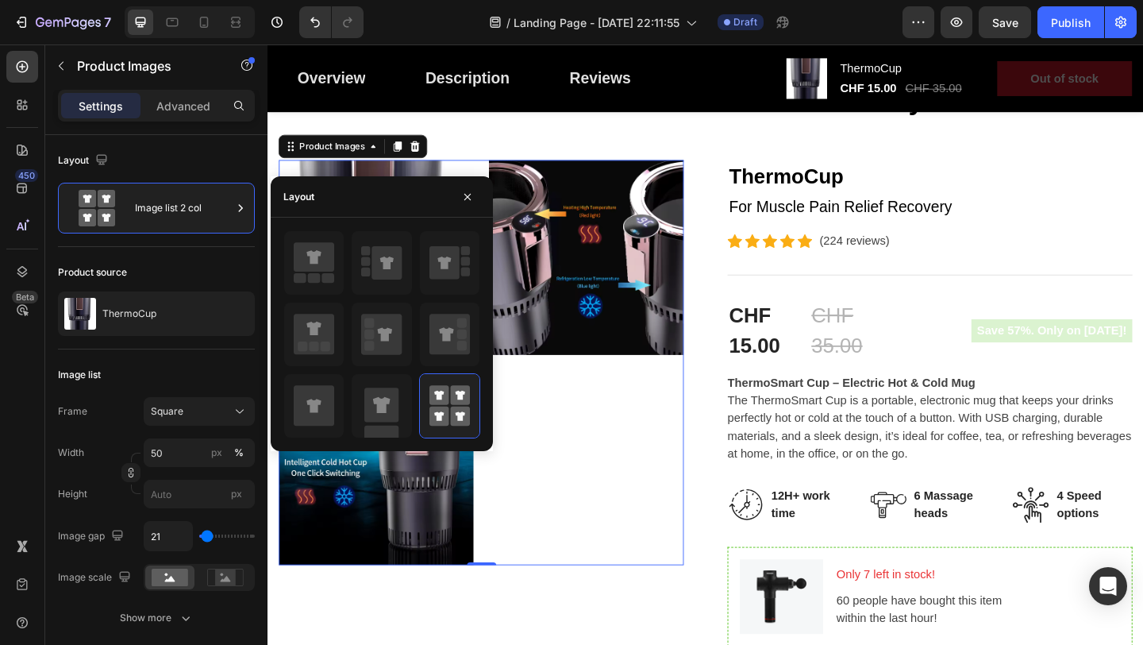
scroll to position [122, 0]
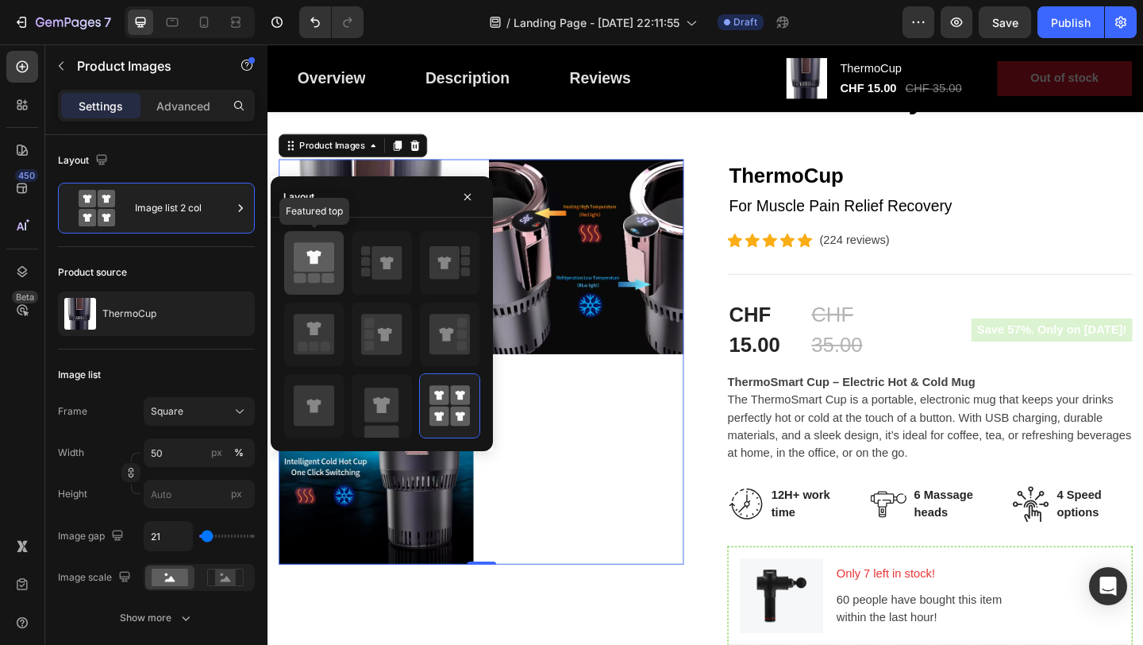
click at [324, 276] on rect at bounding box center [328, 278] width 13 height 10
type input "100"
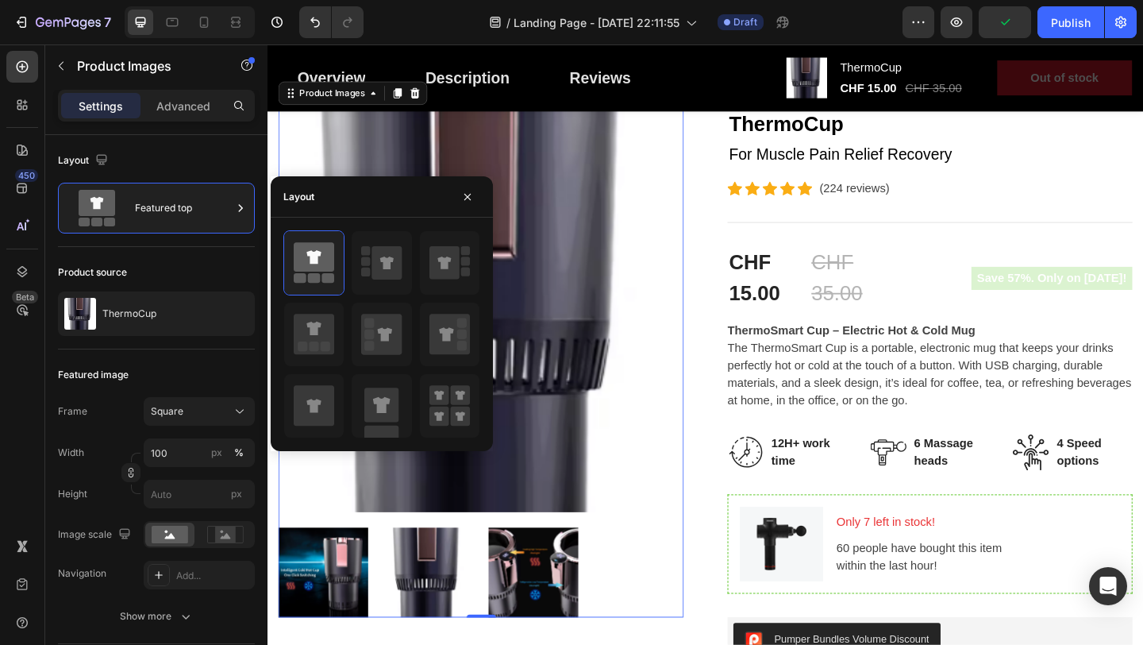
scroll to position [185, 0]
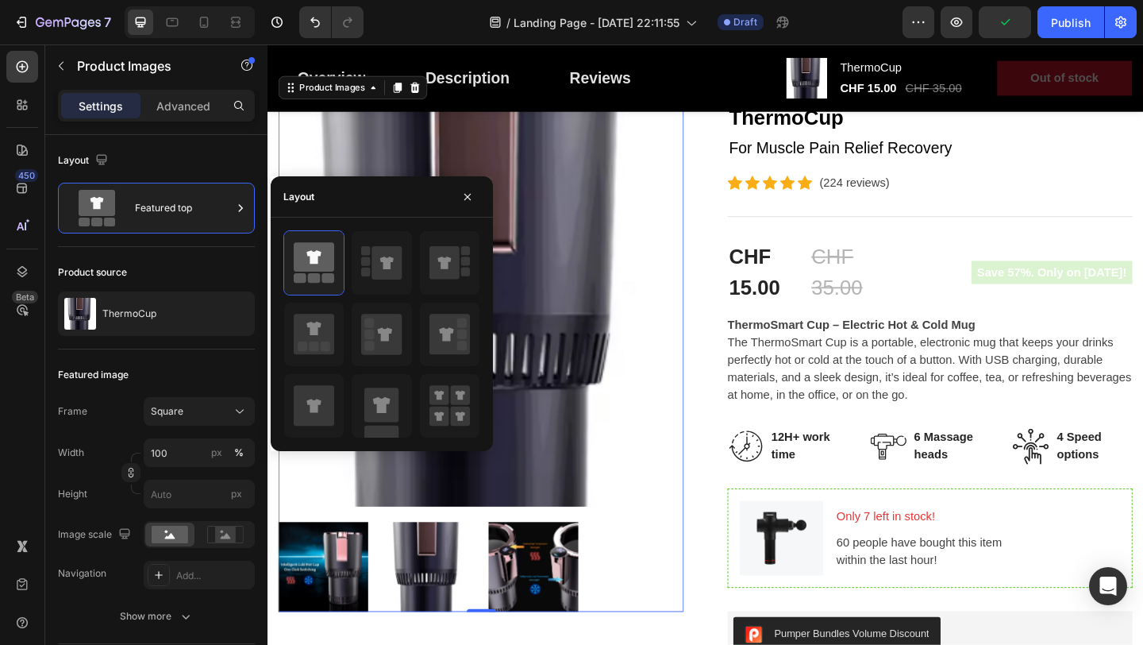
click at [612, 357] on img at bounding box center [500, 326] width 441 height 441
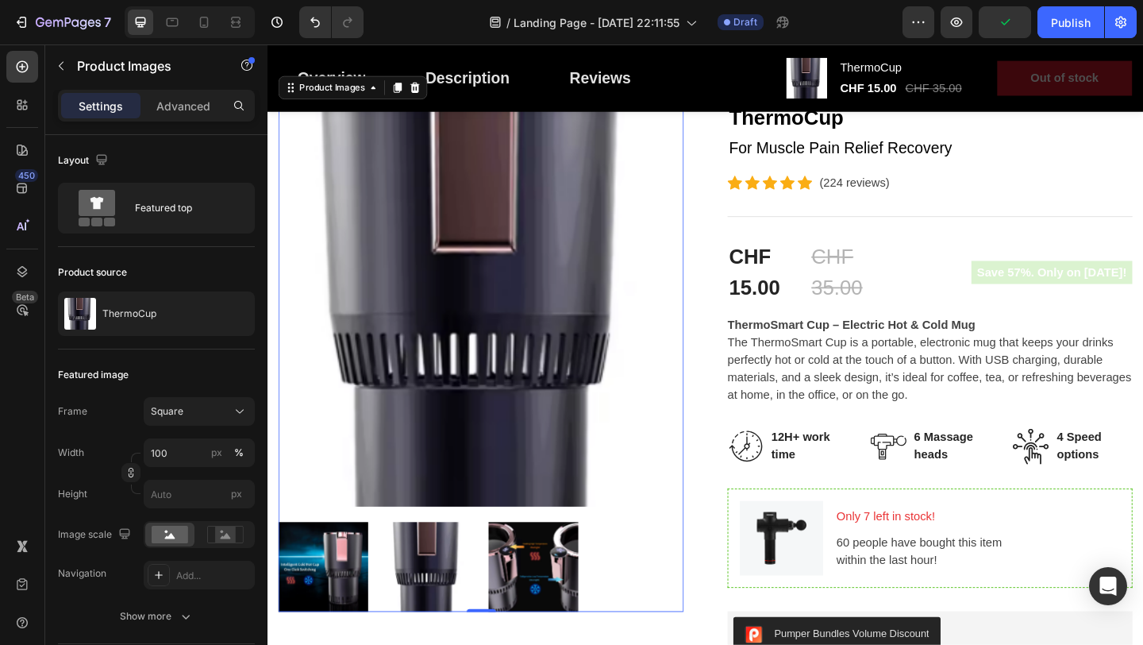
click at [466, 604] on img at bounding box center [443, 613] width 98 height 98
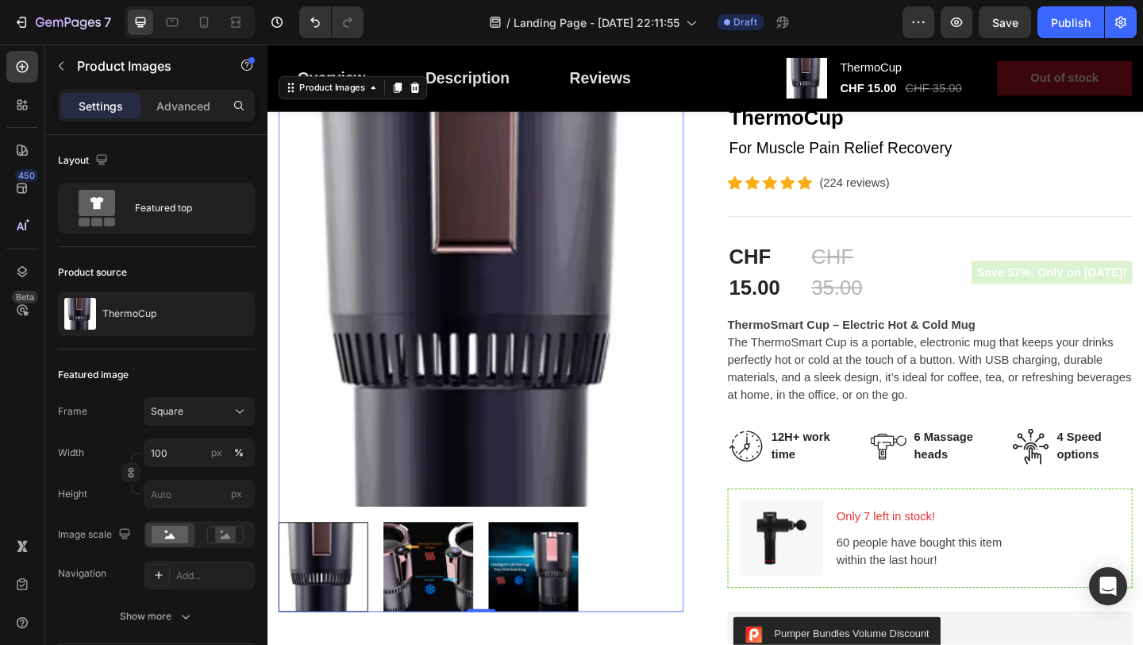
click at [359, 592] on div at bounding box center [329, 613] width 98 height 98
click at [358, 592] on div at bounding box center [329, 613] width 98 height 98
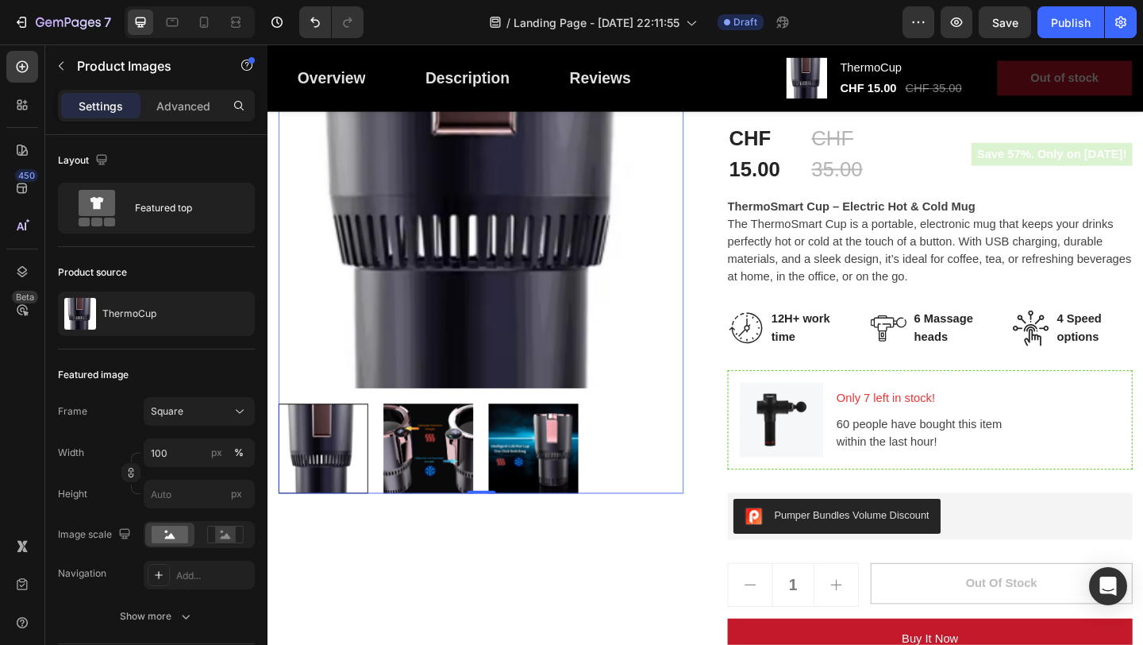
scroll to position [316, 0]
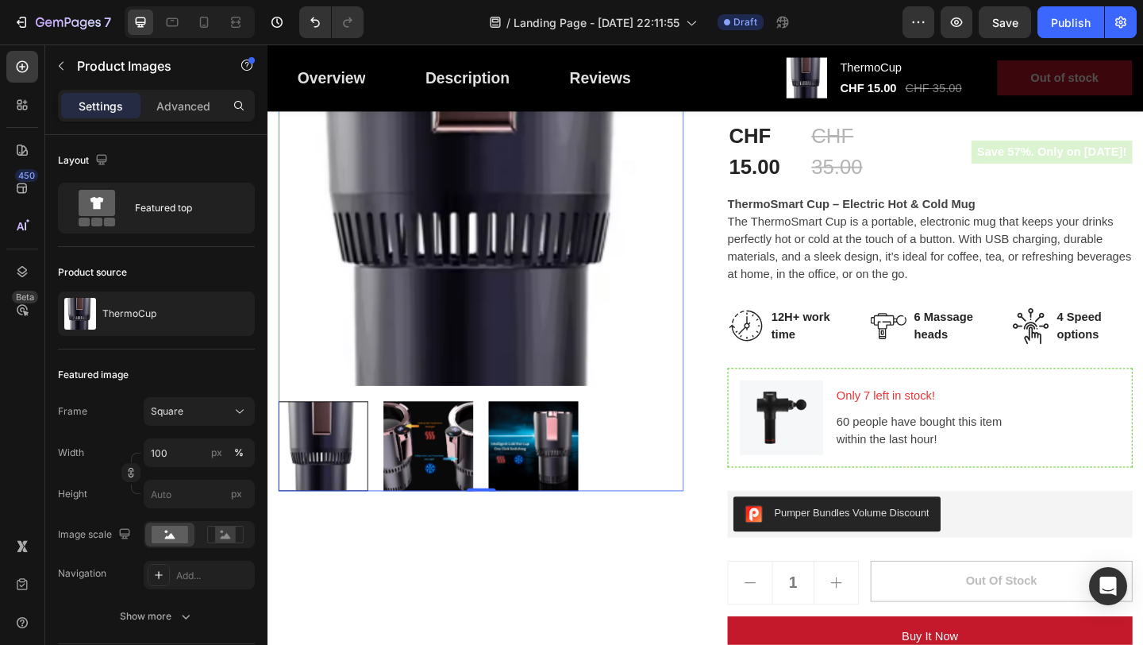
click at [330, 490] on div at bounding box center [329, 482] width 98 height 98
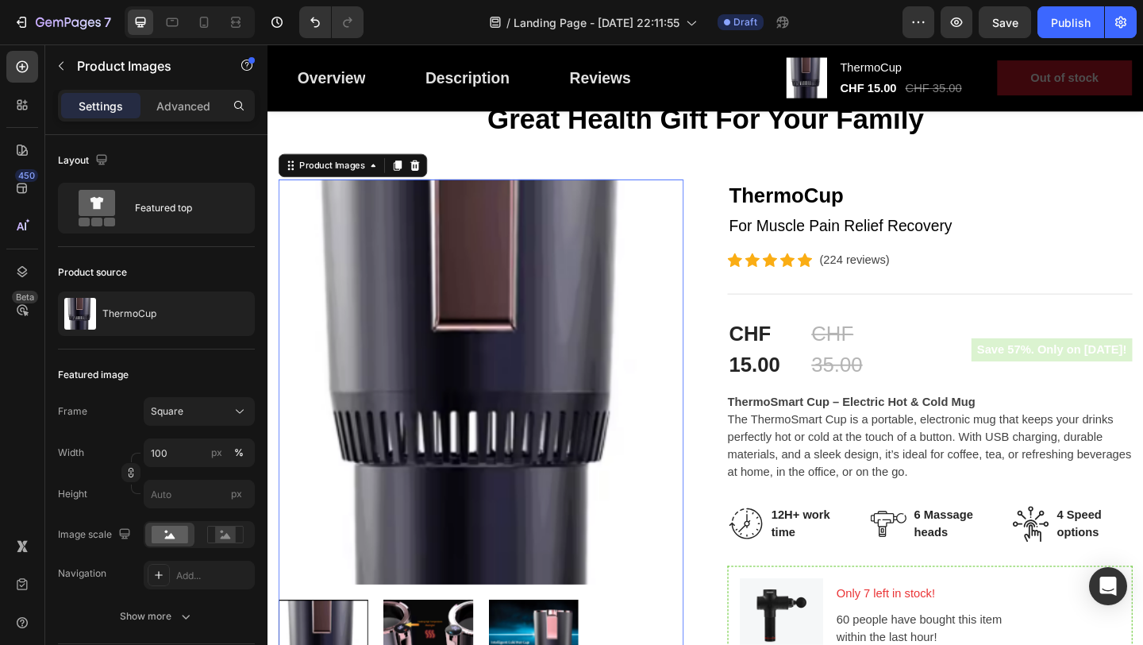
scroll to position [102, 0]
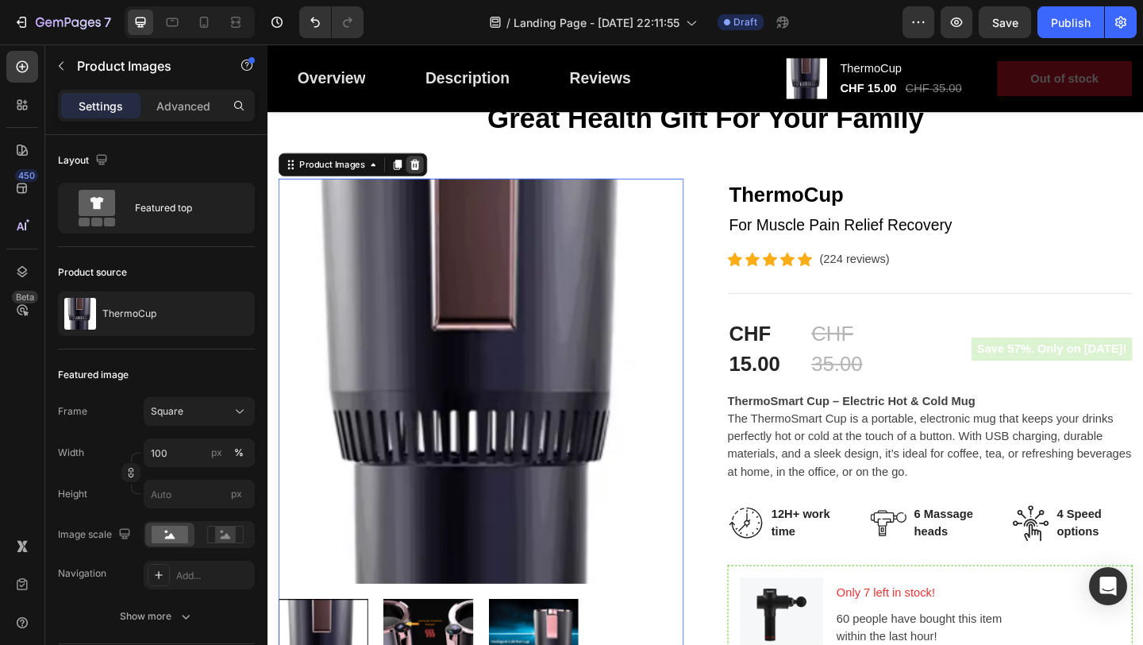
click at [436, 180] on div at bounding box center [427, 174] width 19 height 19
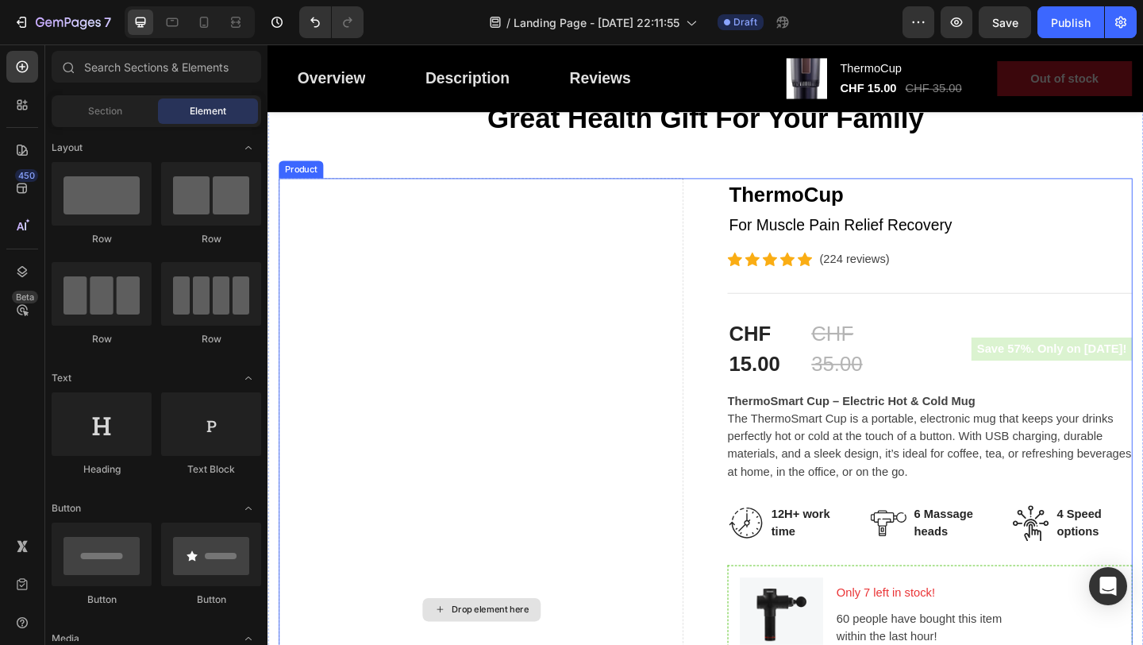
scroll to position [0, 0]
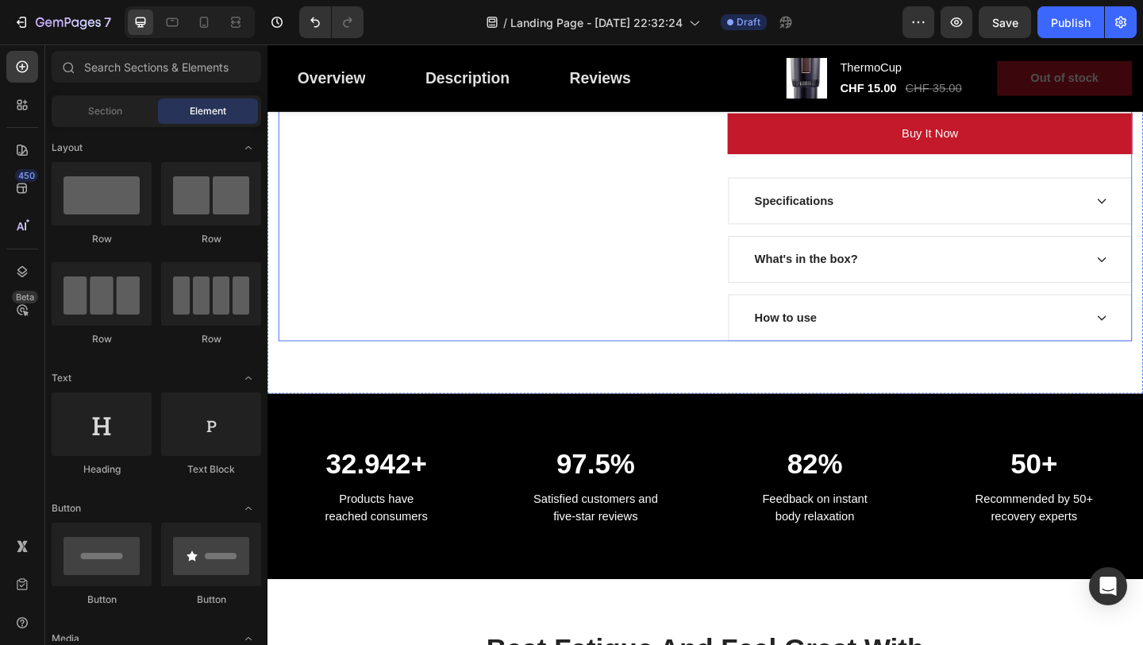
scroll to position [857, 0]
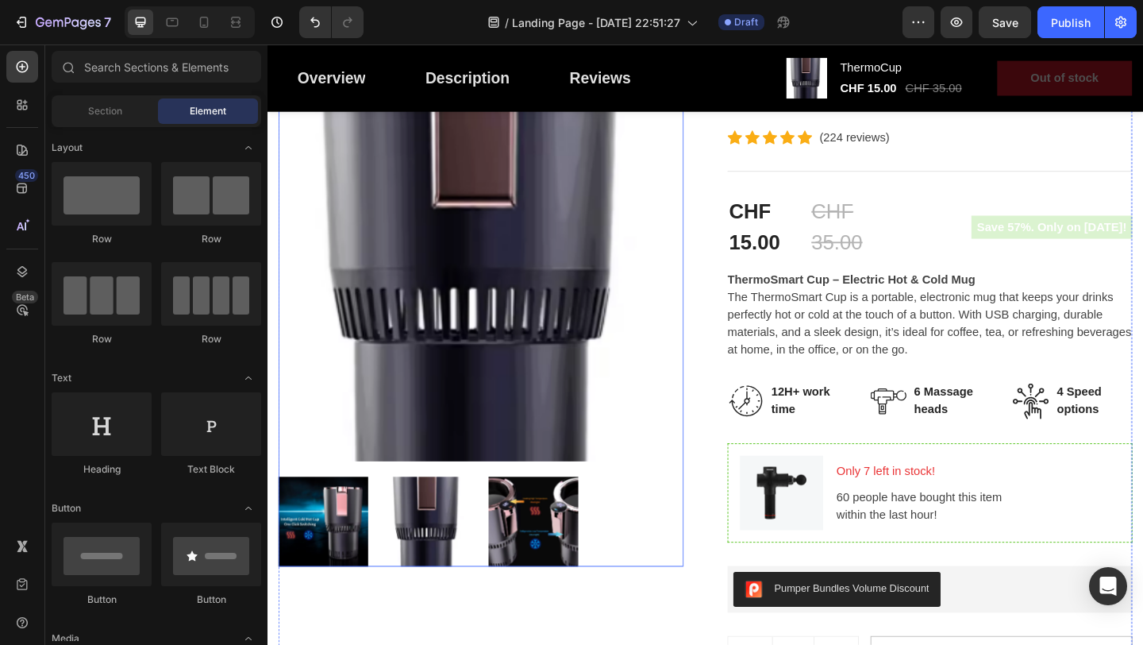
scroll to position [144, 0]
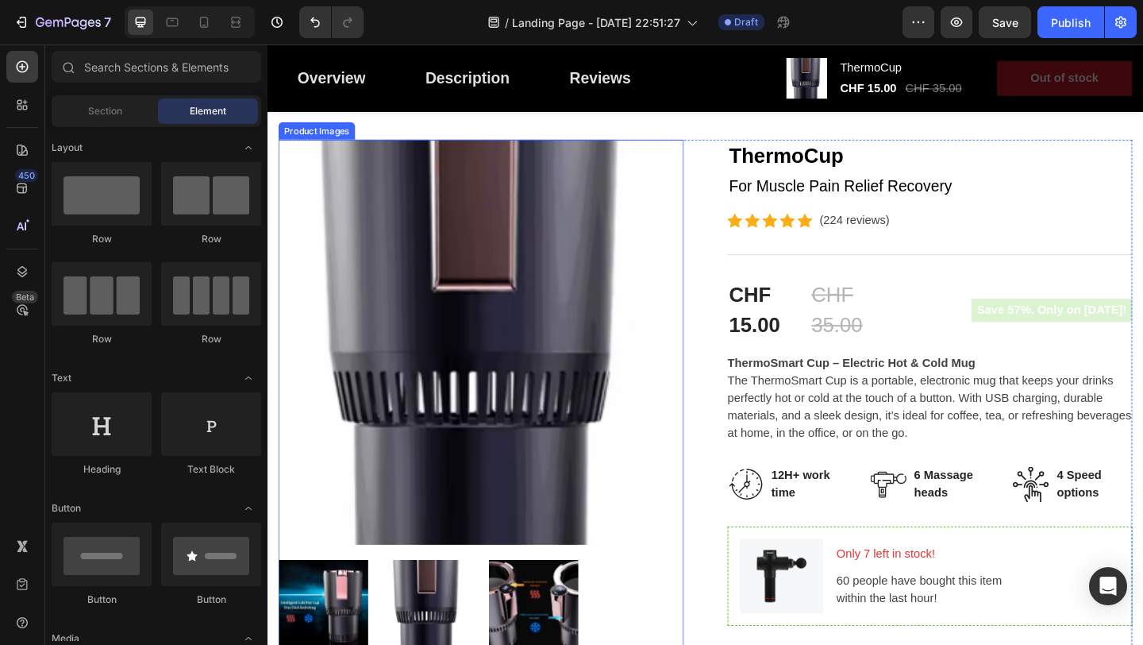
click at [516, 201] on img at bounding box center [500, 368] width 441 height 441
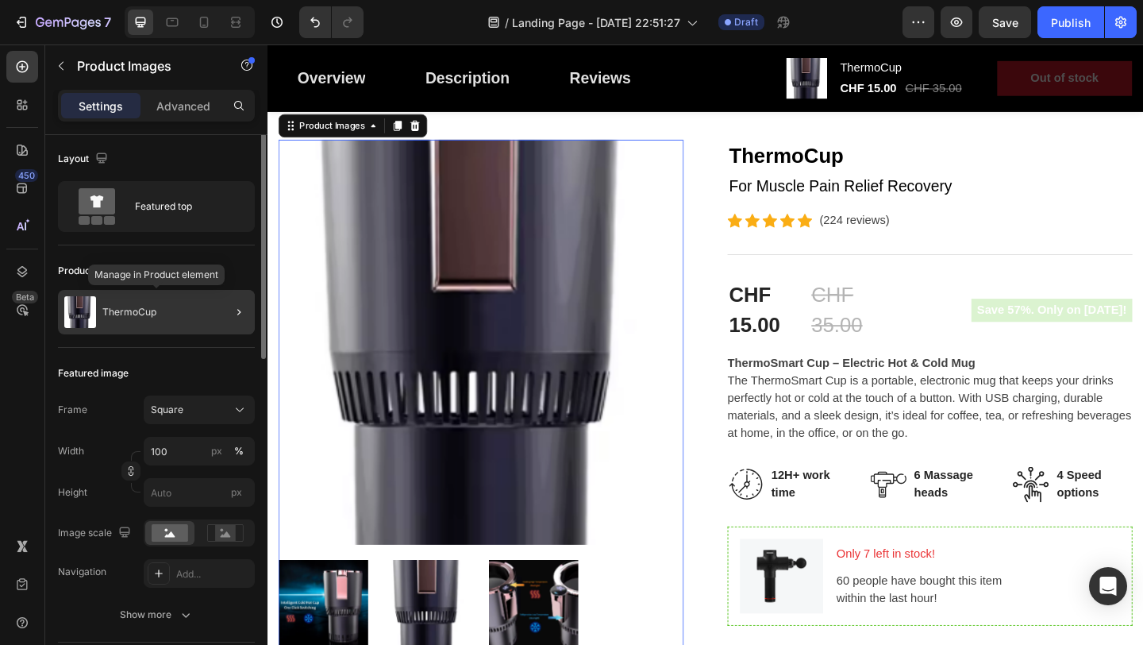
scroll to position [0, 0]
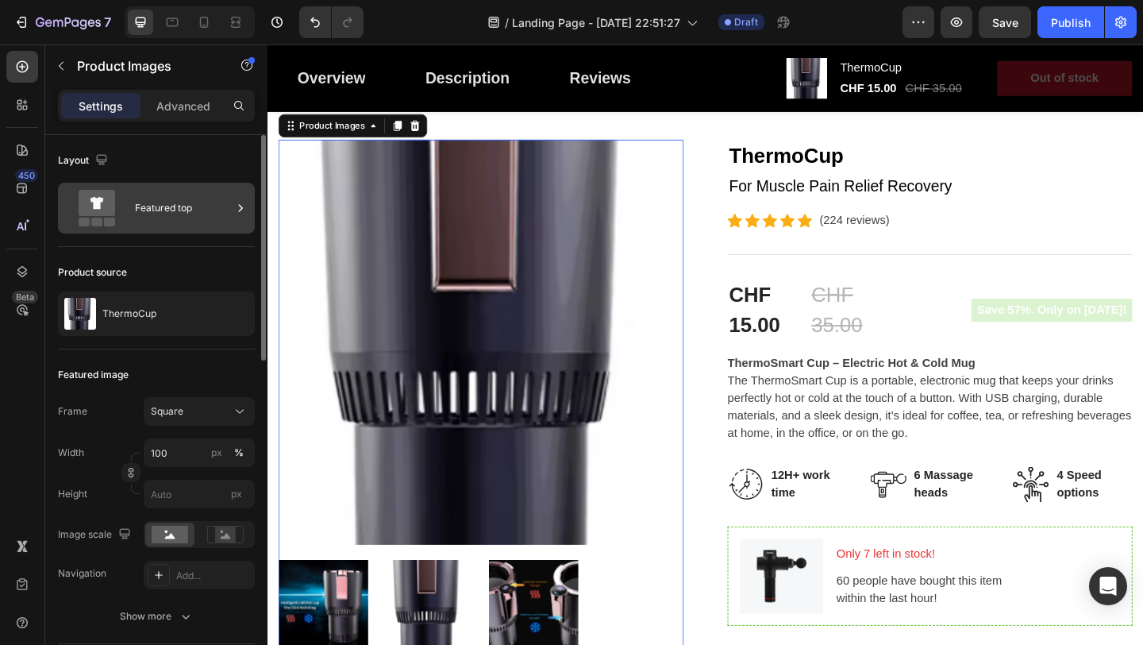
click at [184, 228] on div "Featured top" at bounding box center [156, 208] width 197 height 51
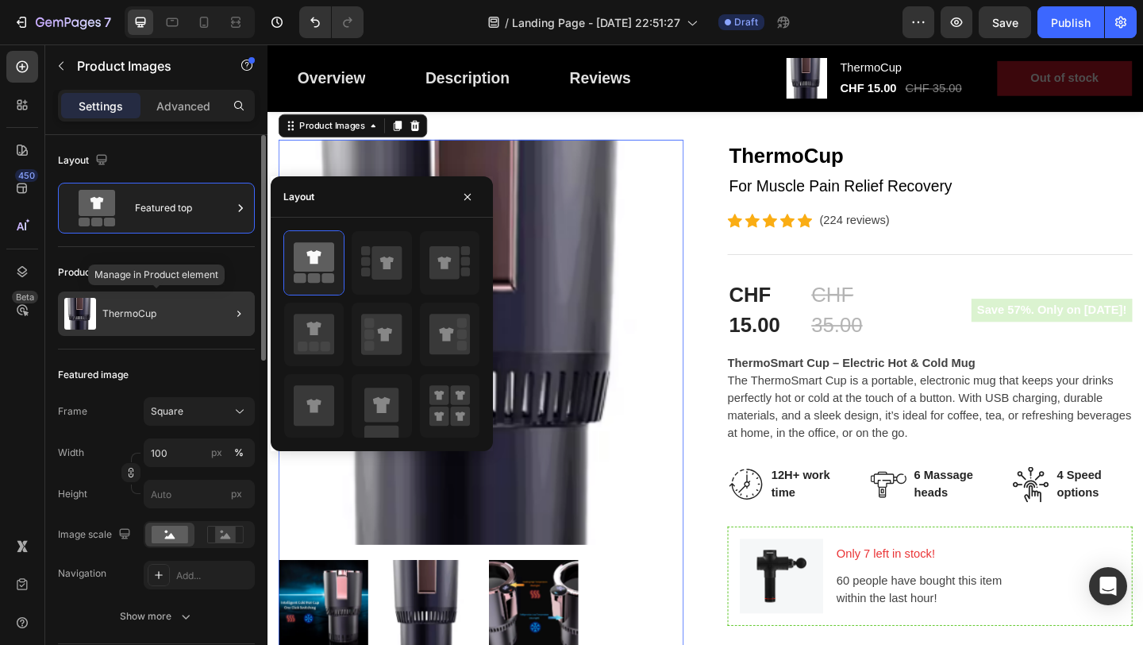
click at [168, 325] on div "ThermoCup" at bounding box center [156, 313] width 197 height 44
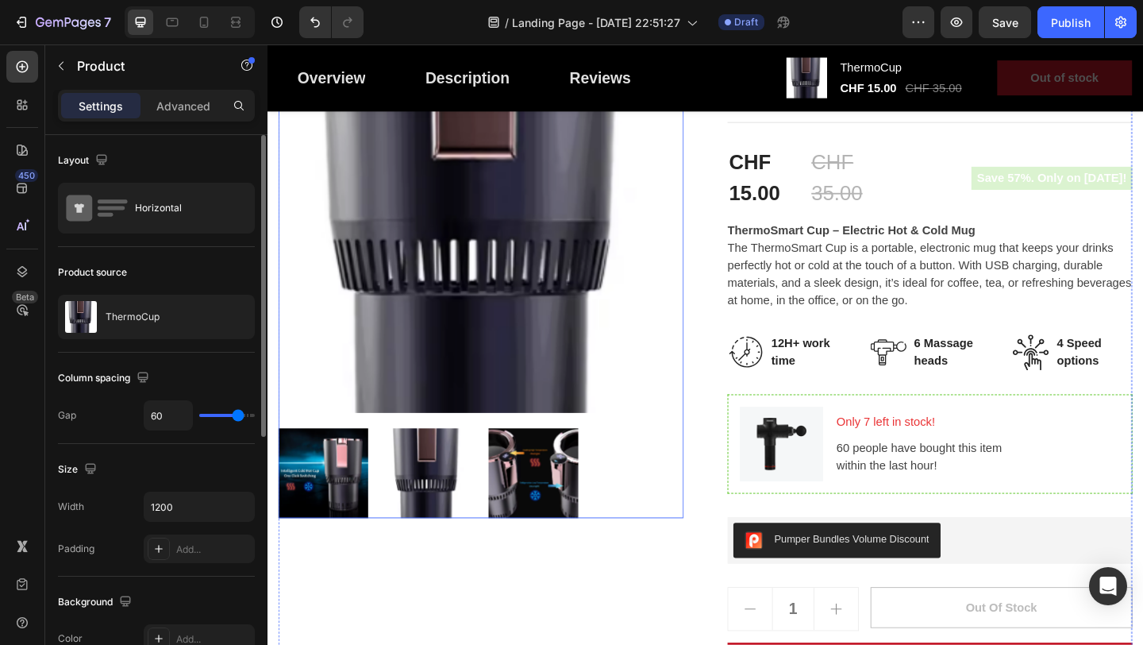
scroll to position [322, 0]
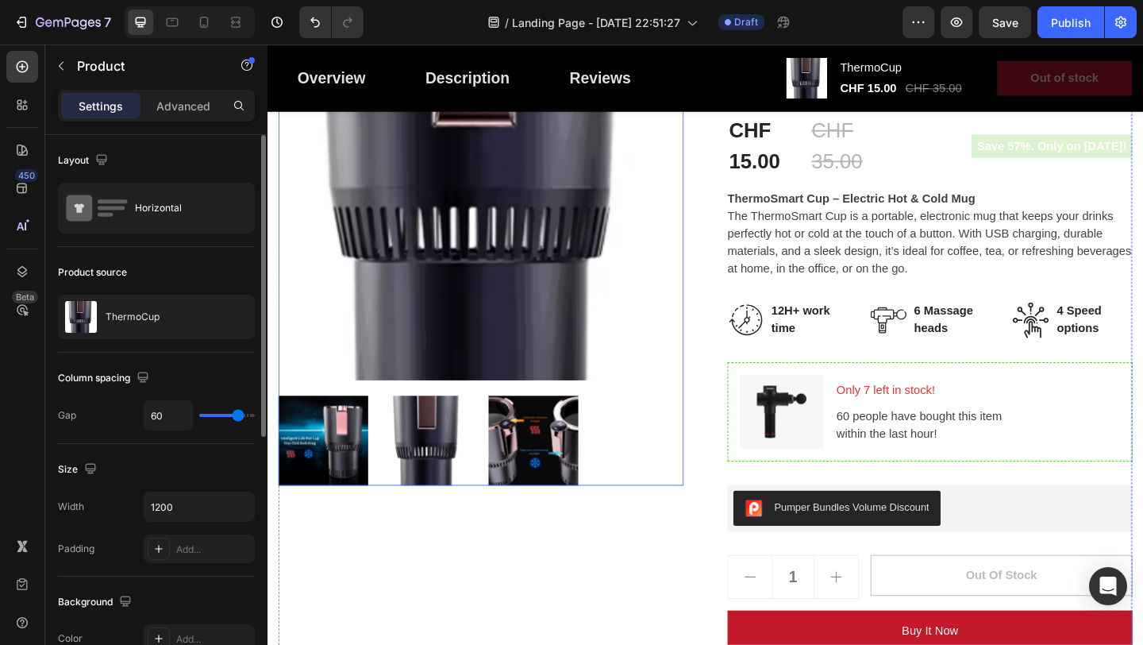
click at [496, 307] on img at bounding box center [500, 189] width 441 height 441
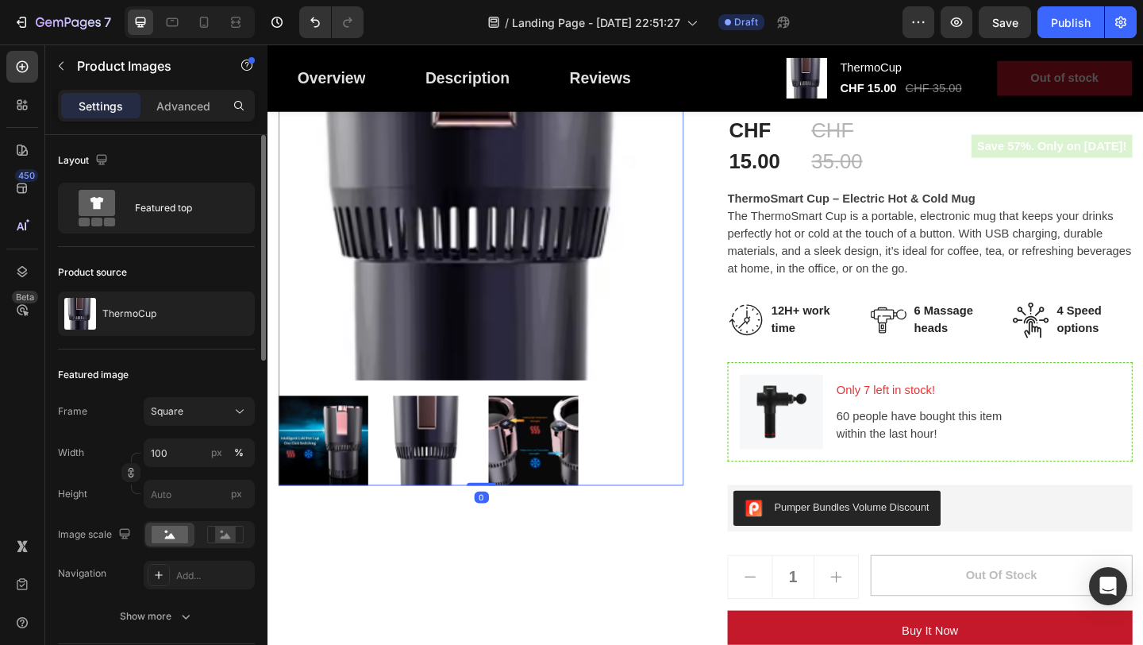
click at [500, 307] on img at bounding box center [500, 189] width 441 height 441
